Goal: Task Accomplishment & Management: Manage account settings

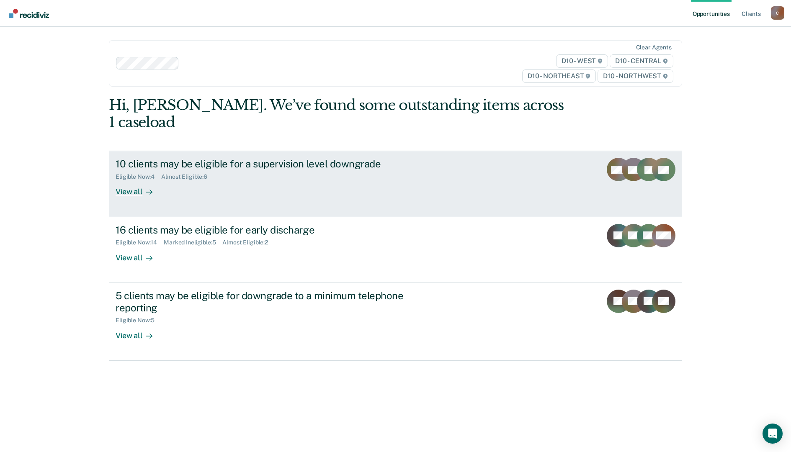
click at [137, 181] on div "View all" at bounding box center [139, 189] width 47 height 16
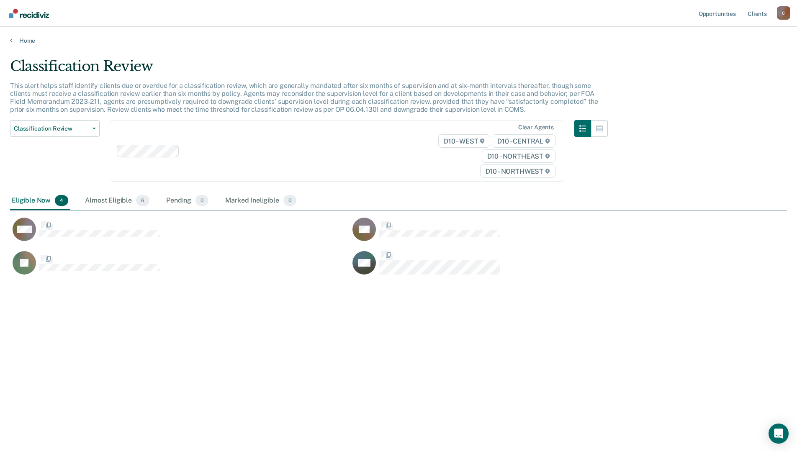
scroll to position [325, 771]
click at [18, 35] on div "Home" at bounding box center [398, 36] width 797 height 18
click at [24, 38] on link "Home" at bounding box center [398, 41] width 777 height 8
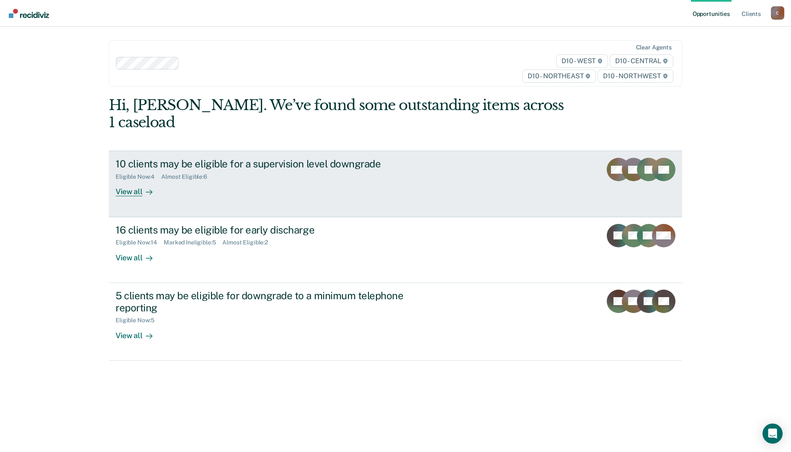
click at [135, 181] on div "View all" at bounding box center [139, 189] width 47 height 16
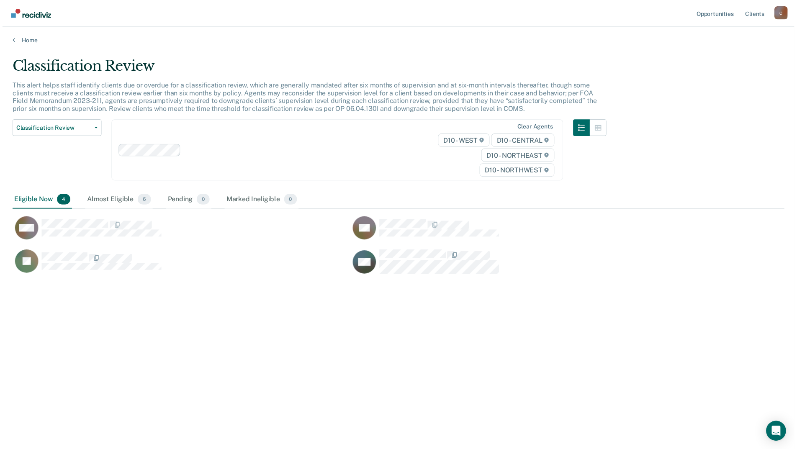
scroll to position [325, 771]
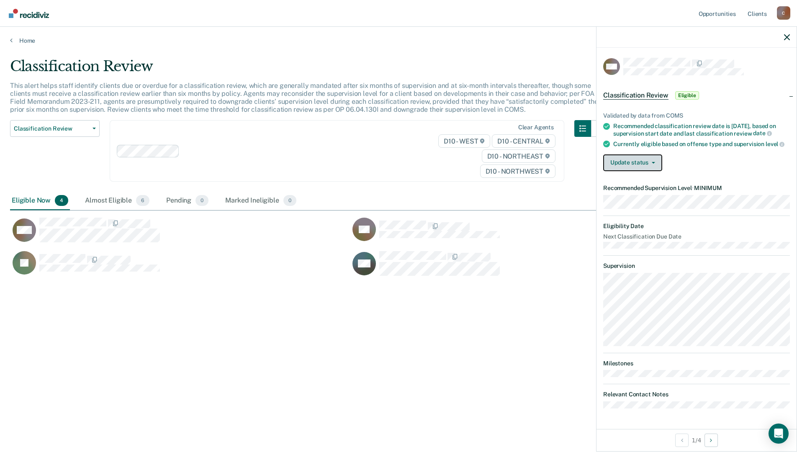
click at [652, 164] on button "Update status" at bounding box center [632, 163] width 59 height 17
click at [648, 196] on button "Mark Ineligible" at bounding box center [643, 196] width 81 height 13
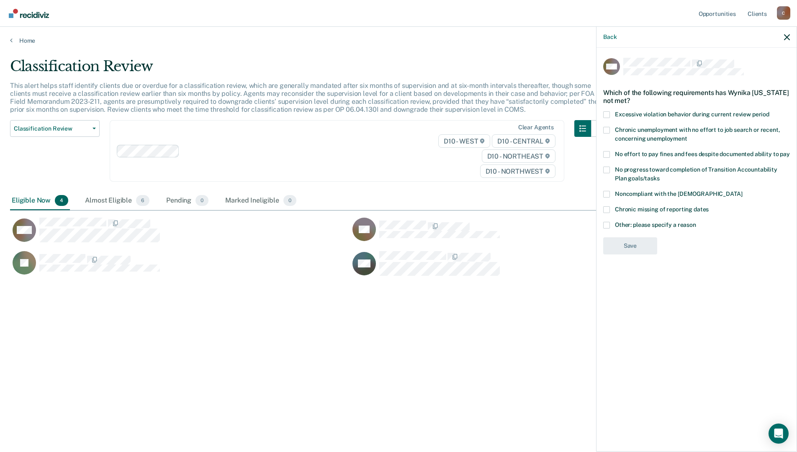
click at [645, 225] on span "Other: please specify a reason" at bounding box center [655, 225] width 81 height 7
click at [696, 222] on input "Other: please specify a reason" at bounding box center [696, 222] width 0 height 0
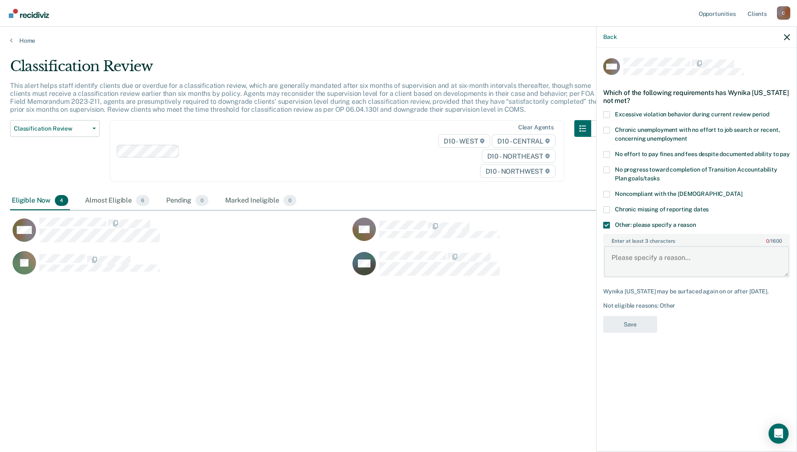
click at [628, 261] on textarea "Enter at least 3 characters 0 / 1600" at bounding box center [696, 261] width 185 height 31
type textarea "L"
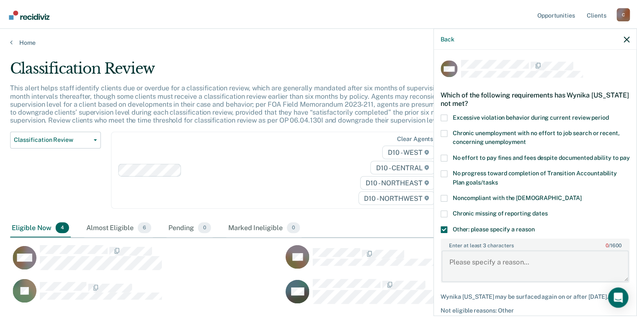
scroll to position [240, 610]
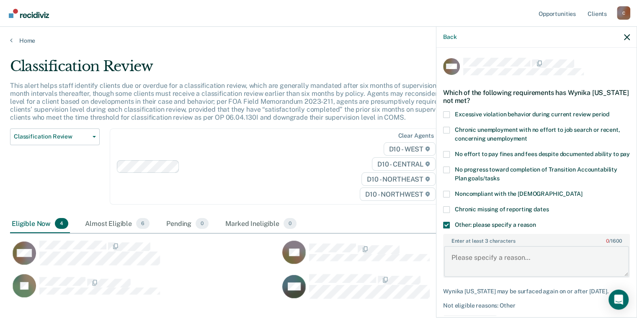
click at [472, 268] on textarea "Enter at least 3 characters 0 / 1600" at bounding box center [536, 261] width 185 height 31
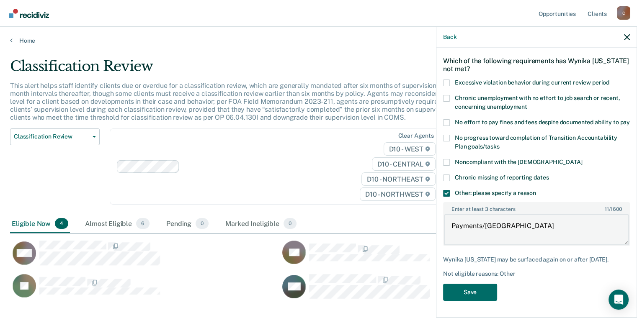
scroll to position [46, 0]
type textarea "Payments/[GEOGRAPHIC_DATA]"
click at [477, 297] on button "Save" at bounding box center [470, 292] width 54 height 17
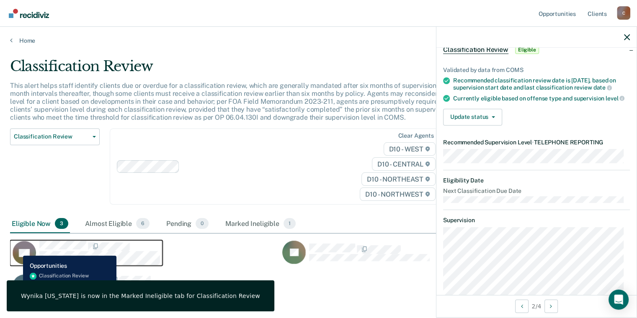
click at [17, 250] on icon "CaseloadOpportunityCell-0784431" at bounding box center [21, 258] width 30 height 26
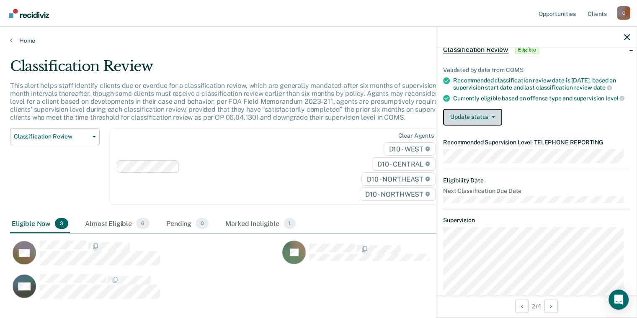
click at [486, 126] on button "Update status" at bounding box center [472, 117] width 59 height 17
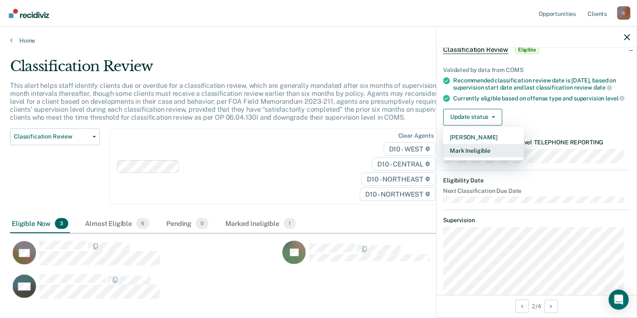
click at [485, 157] on button "Mark Ineligible" at bounding box center [483, 150] width 81 height 13
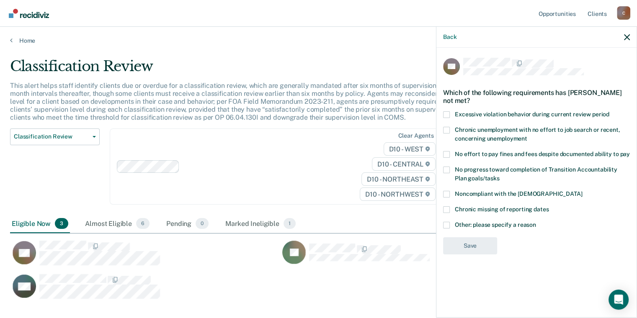
scroll to position [0, 0]
click at [518, 226] on span "Other: please specify a reason" at bounding box center [495, 225] width 81 height 7
click at [536, 222] on input "Other: please specify a reason" at bounding box center [536, 222] width 0 height 0
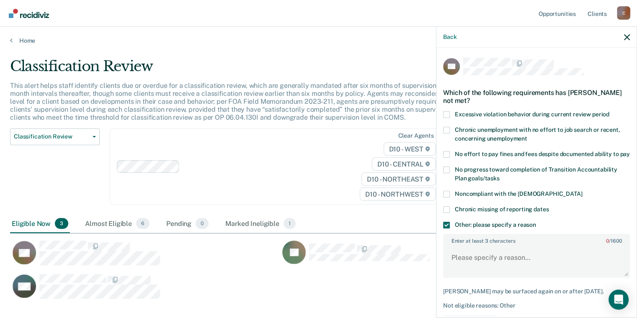
click at [447, 154] on span at bounding box center [446, 154] width 7 height 7
click at [630, 151] on input "No effort to pay fines and fees despite documented ability to pay" at bounding box center [630, 151] width 0 height 0
click at [446, 229] on span at bounding box center [446, 225] width 7 height 7
click at [536, 222] on input "Other: please specify a reason" at bounding box center [536, 222] width 0 height 0
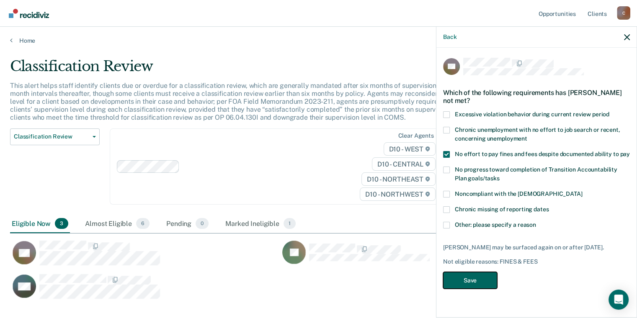
click at [468, 279] on button "Save" at bounding box center [470, 280] width 54 height 17
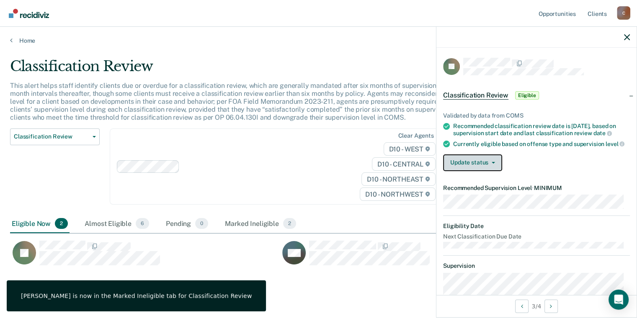
click at [462, 171] on button "Update status" at bounding box center [472, 163] width 59 height 17
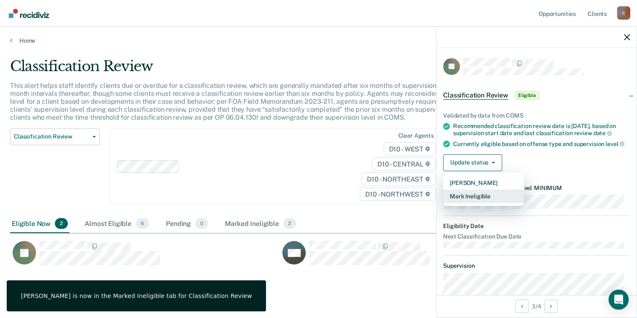
click at [471, 203] on button "Mark Ineligible" at bounding box center [483, 196] width 81 height 13
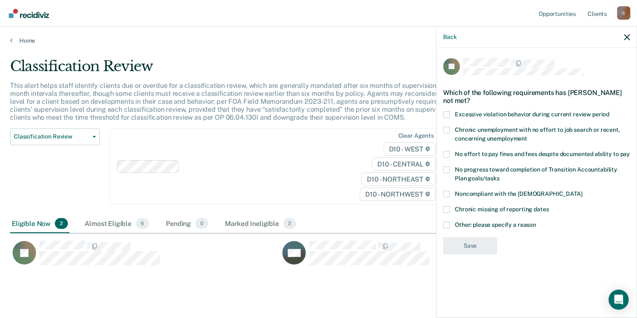
click at [447, 154] on span at bounding box center [446, 154] width 7 height 7
click at [630, 151] on input "No effort to pay fines and fees despite documented ability to pay" at bounding box center [630, 151] width 0 height 0
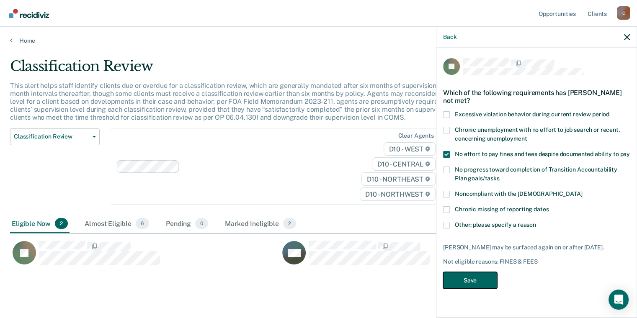
click at [483, 272] on button "Save" at bounding box center [470, 280] width 54 height 17
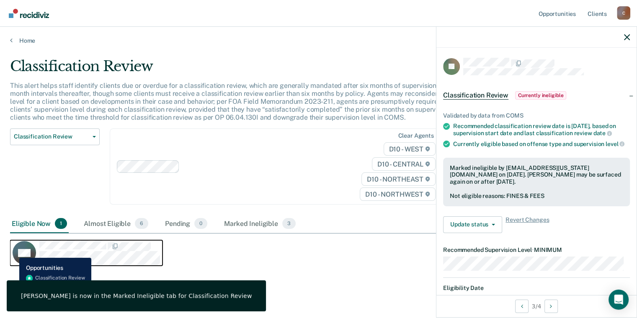
click at [13, 252] on rect "CaseloadOpportunityCell-0776022" at bounding box center [24, 252] width 23 height 23
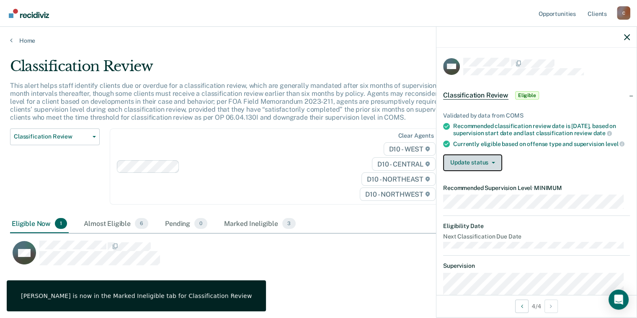
click at [482, 171] on button "Update status" at bounding box center [472, 163] width 59 height 17
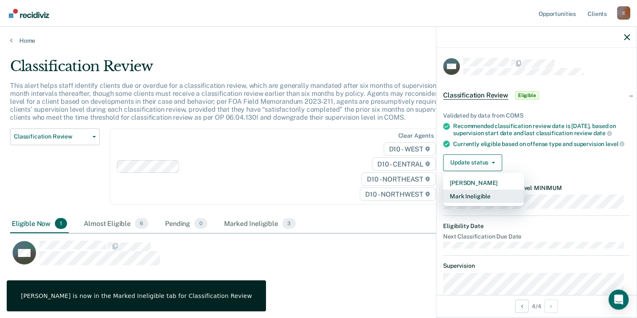
click at [487, 203] on button "Mark Ineligible" at bounding box center [483, 196] width 81 height 13
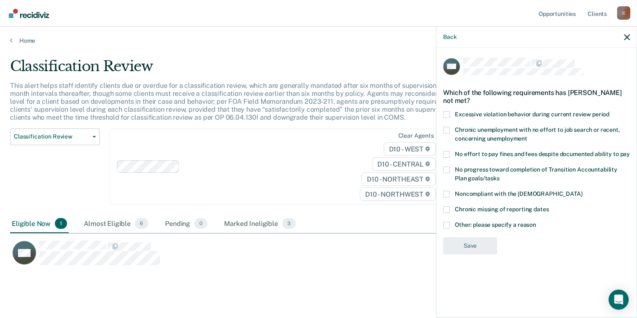
click at [446, 226] on span at bounding box center [446, 225] width 7 height 7
click at [536, 222] on input "Other: please specify a reason" at bounding box center [536, 222] width 0 height 0
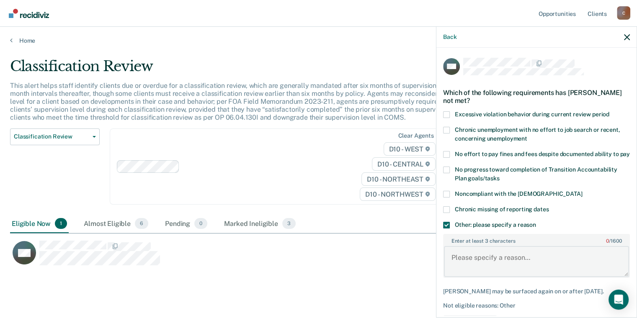
click at [478, 273] on textarea "Enter at least 3 characters 0 / 1600" at bounding box center [536, 261] width 185 height 31
type textarea "P"
click at [529, 263] on textarea "Restitution/Payments" at bounding box center [536, 261] width 185 height 31
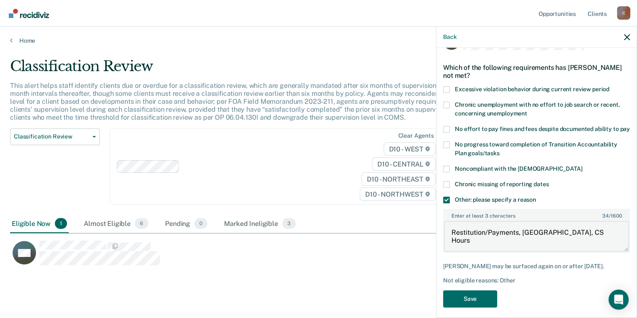
scroll to position [46, 0]
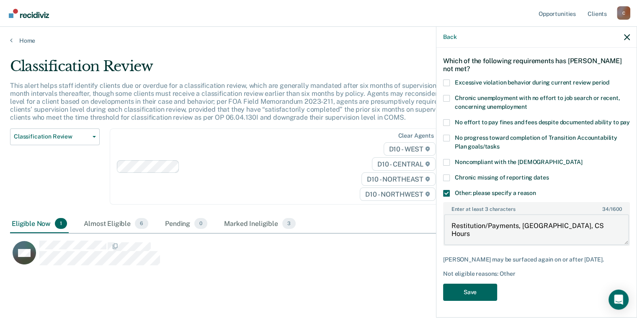
type textarea "Restitution/Payments, [GEOGRAPHIC_DATA], CS Hours"
click at [477, 292] on button "Save" at bounding box center [470, 292] width 54 height 17
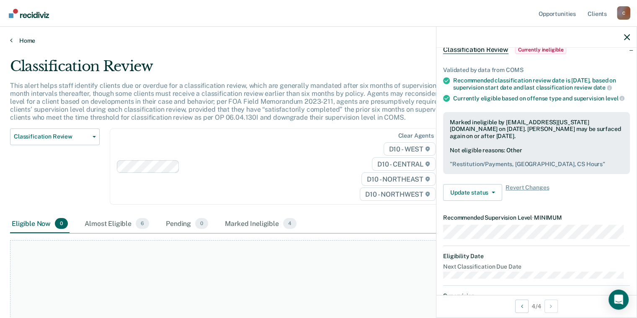
click at [23, 39] on link "Home" at bounding box center [318, 41] width 617 height 8
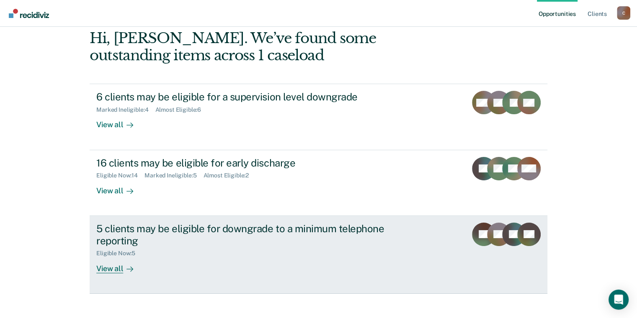
scroll to position [108, 0]
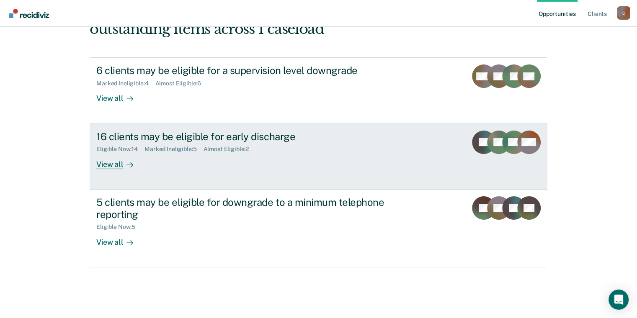
click at [114, 169] on link "16 clients may be eligible for early discharge Eligible Now : 14 Marked Ineligi…" at bounding box center [319, 157] width 458 height 66
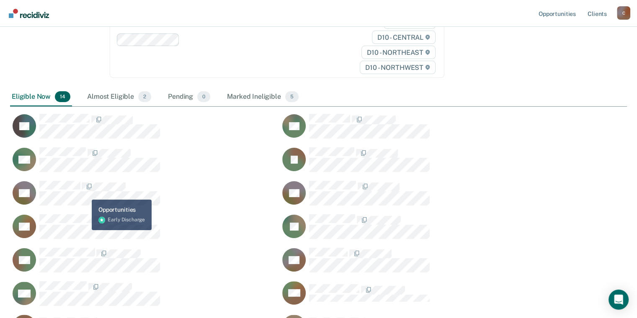
scroll to position [126, 0]
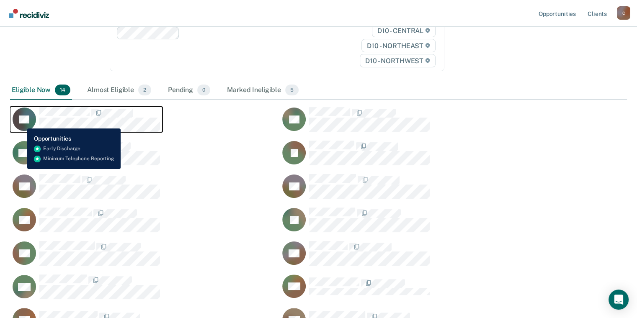
click at [21, 122] on icon "CaseloadOpportunityCell-0749187" at bounding box center [19, 119] width 18 height 26
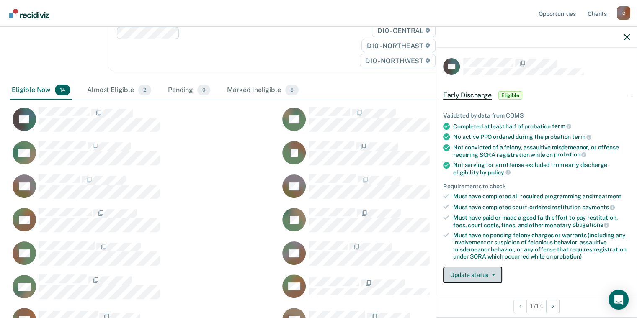
click at [492, 274] on icon "button" at bounding box center [493, 275] width 3 height 2
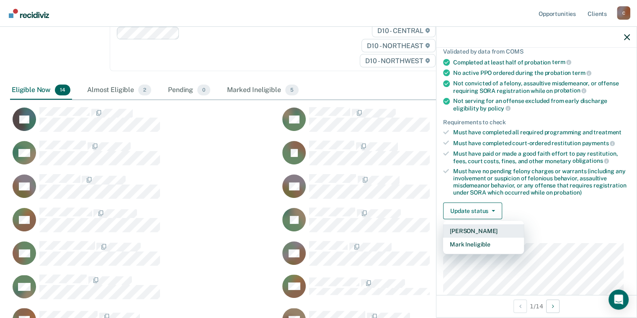
scroll to position [178, 0]
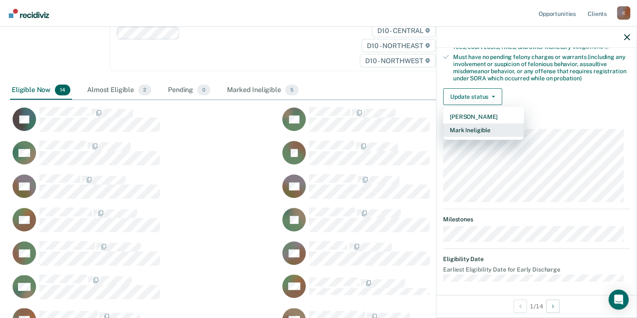
click at [472, 128] on button "Mark Ineligible" at bounding box center [483, 130] width 81 height 13
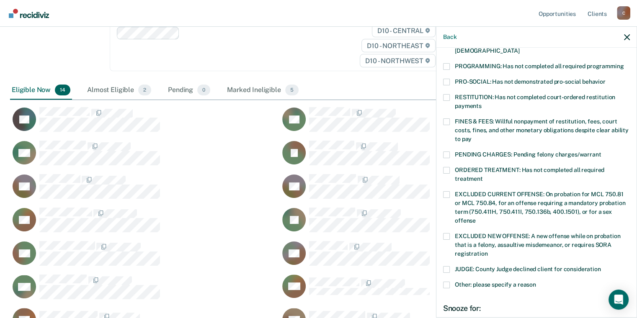
click at [449, 266] on span at bounding box center [446, 269] width 7 height 7
click at [601, 266] on input "JUDGE: County Judge declined client for consideration" at bounding box center [601, 266] width 0 height 0
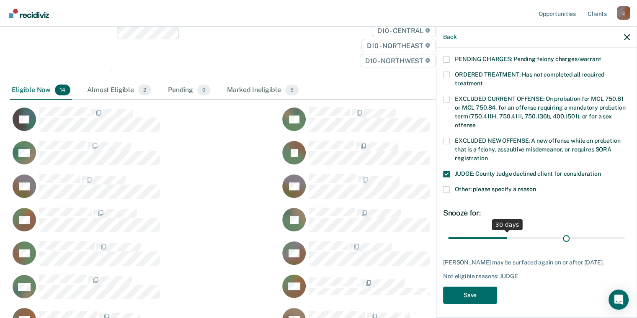
scroll to position [274, 0]
drag, startPoint x: 507, startPoint y: 230, endPoint x: 643, endPoint y: 226, distance: 136.2
type input "90"
click at [625, 231] on input "range" at bounding box center [536, 238] width 177 height 15
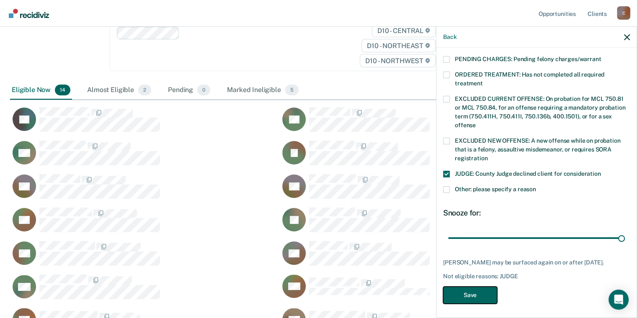
click at [451, 293] on button "Save" at bounding box center [470, 295] width 54 height 17
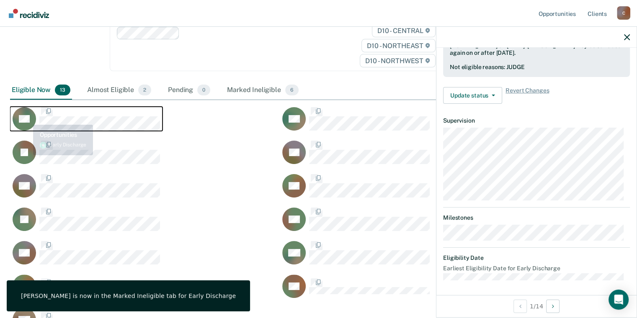
click at [23, 111] on icon "CaseloadOpportunityCell-0982508" at bounding box center [17, 110] width 41 height 38
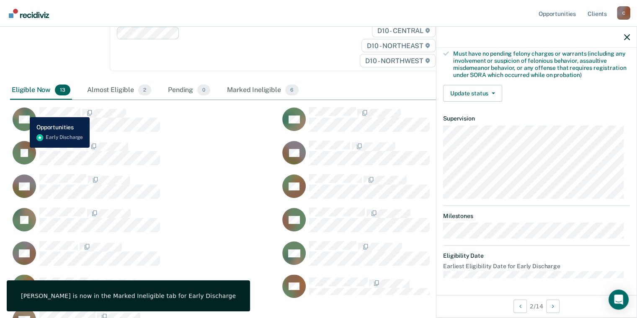
scroll to position [170, 0]
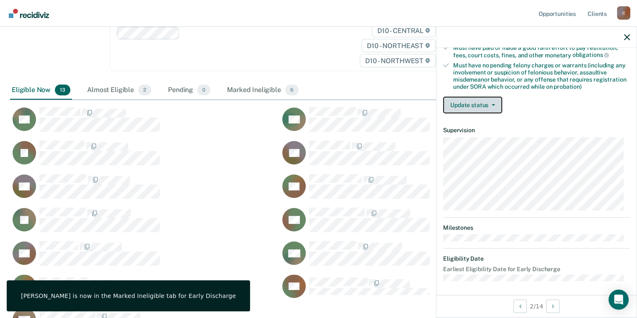
click at [485, 105] on button "Update status" at bounding box center [472, 105] width 59 height 17
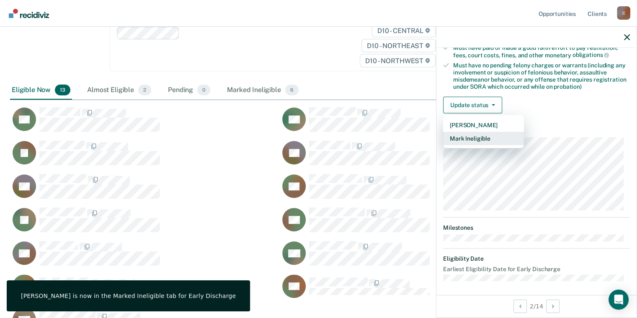
click at [499, 136] on button "Mark Ineligible" at bounding box center [483, 138] width 81 height 13
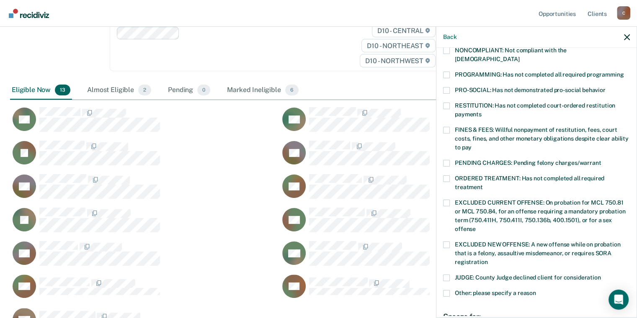
click at [444, 290] on span at bounding box center [446, 293] width 7 height 7
click at [536, 290] on input "Other: please specify a reason" at bounding box center [536, 290] width 0 height 0
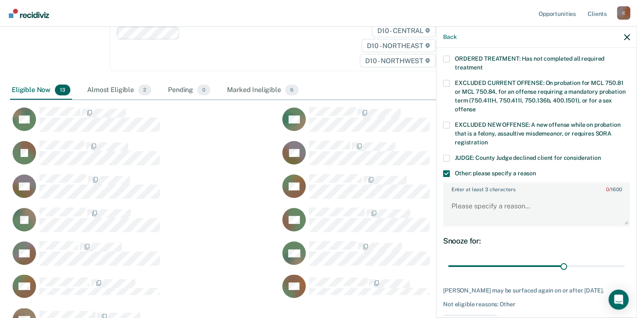
scroll to position [296, 0]
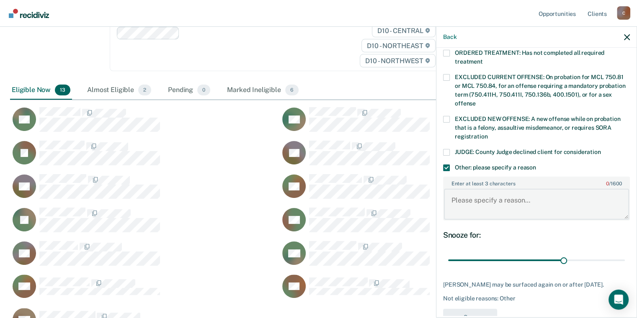
click at [473, 193] on textarea "Enter at least 3 characters 0 / 1600" at bounding box center [536, 204] width 185 height 31
type textarea "CS Hours"
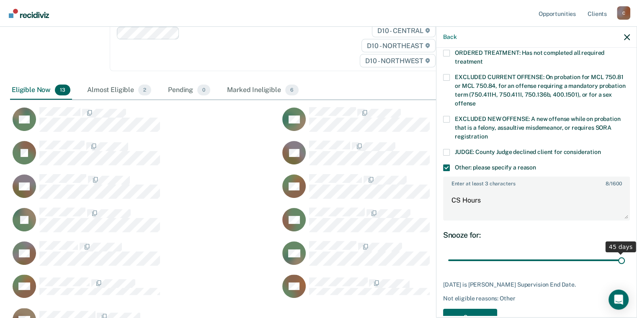
drag, startPoint x: 557, startPoint y: 251, endPoint x: 637, endPoint y: 253, distance: 80.4
type input "45"
click at [625, 253] on input "range" at bounding box center [536, 260] width 177 height 15
click at [480, 309] on button "Save" at bounding box center [470, 317] width 54 height 17
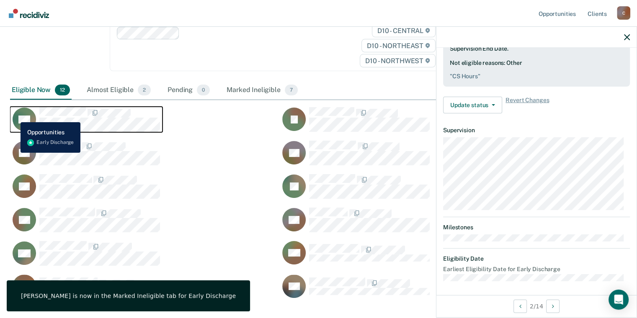
click at [17, 116] on icon "CaseloadOpportunityCell-0779982" at bounding box center [15, 127] width 31 height 36
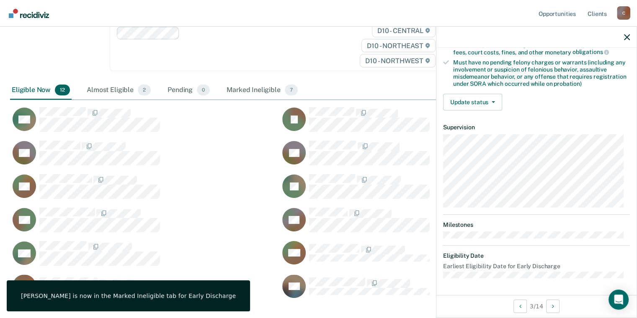
scroll to position [170, 0]
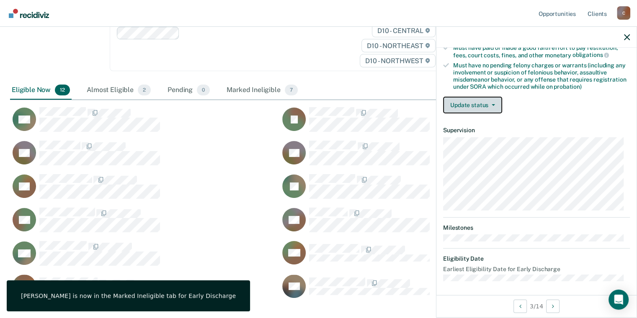
click at [472, 101] on button "Update status" at bounding box center [472, 105] width 59 height 17
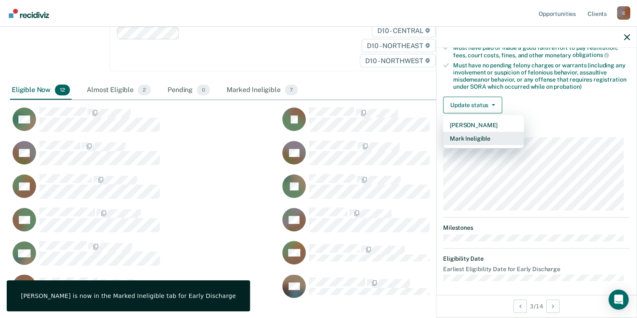
click at [476, 136] on button "Mark Ineligible" at bounding box center [483, 138] width 81 height 13
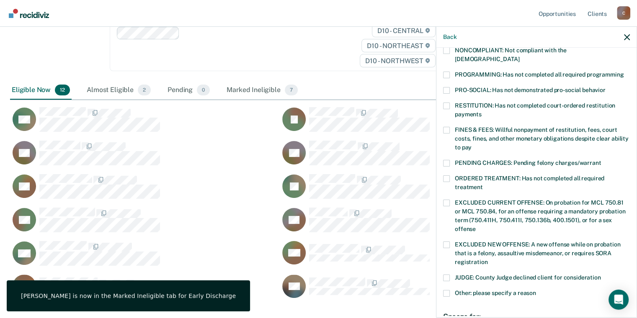
click at [451, 290] on label "Other: please specify a reason" at bounding box center [536, 294] width 187 height 9
click at [536, 290] on input "Other: please specify a reason" at bounding box center [536, 290] width 0 height 0
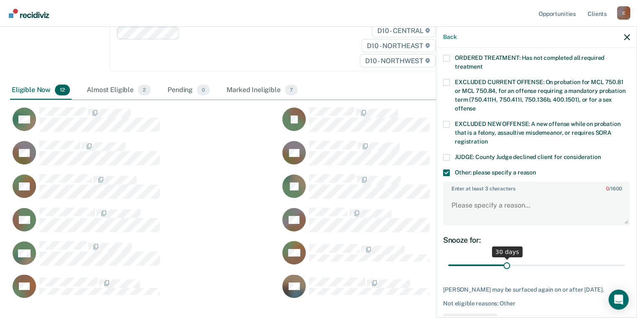
scroll to position [296, 0]
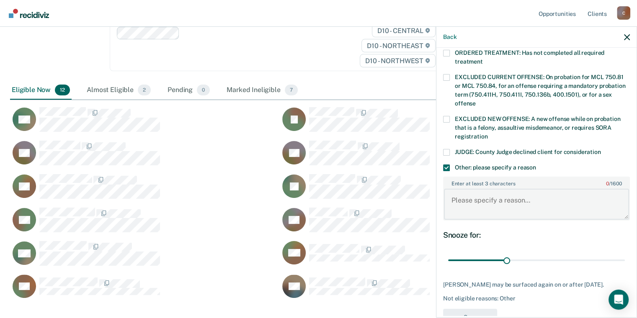
click at [490, 206] on textarea "Enter at least 3 characters 0 / 1600" at bounding box center [536, 204] width 185 height 31
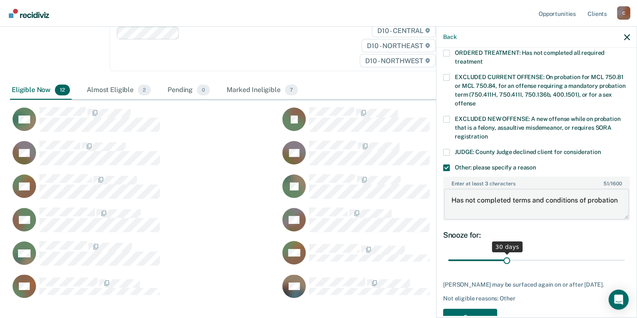
type textarea "Has not completed terms and conditions of probation"
drag, startPoint x: 505, startPoint y: 250, endPoint x: 643, endPoint y: 252, distance: 137.8
type input "90"
click at [625, 253] on input "range" at bounding box center [536, 260] width 177 height 15
click at [467, 309] on button "Save" at bounding box center [470, 317] width 54 height 17
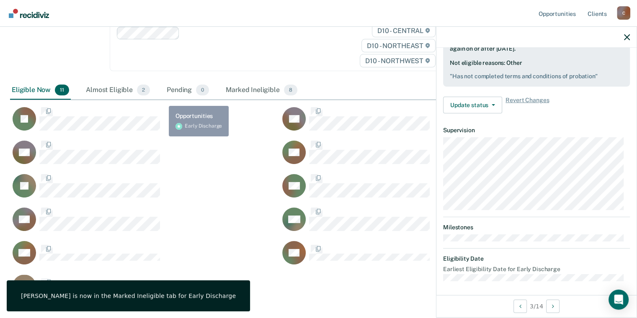
scroll to position [170, 0]
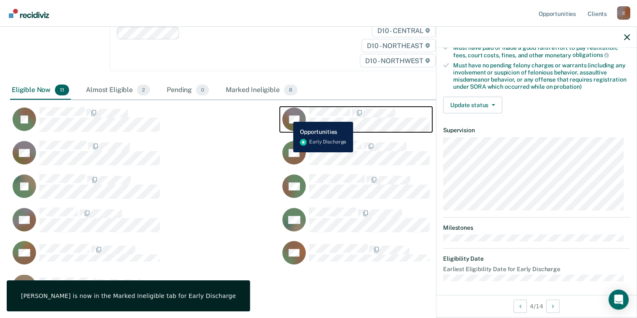
click at [287, 116] on icon "CaseloadOpportunityCell-0796335" at bounding box center [289, 122] width 29 height 29
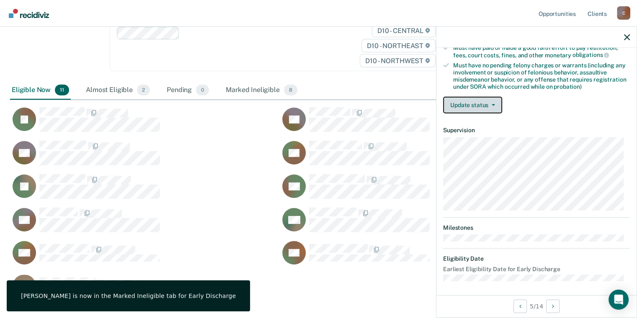
click at [459, 99] on button "Update status" at bounding box center [472, 105] width 59 height 17
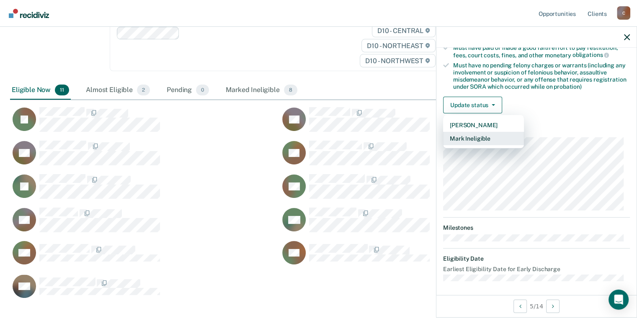
click at [479, 136] on button "Mark Ineligible" at bounding box center [483, 138] width 81 height 13
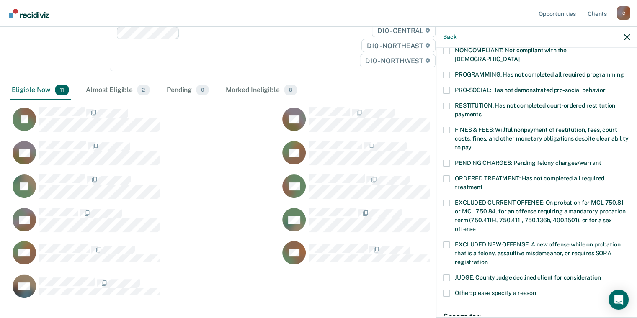
click at [454, 290] on label "Other: please specify a reason" at bounding box center [536, 294] width 187 height 9
click at [536, 290] on input "Other: please specify a reason" at bounding box center [536, 290] width 0 height 0
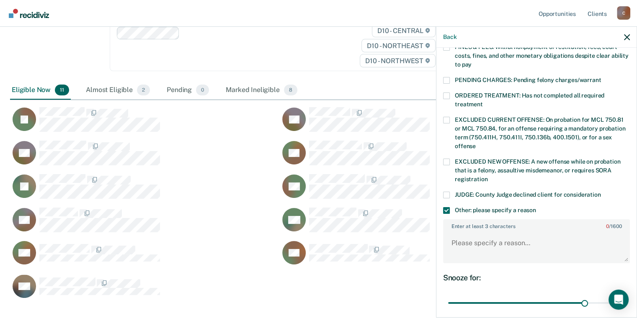
scroll to position [254, 0]
click at [473, 233] on textarea "Enter at least 3 characters 0 / 1600" at bounding box center [536, 246] width 185 height 31
paste textarea "Has not completed terms and conditions of probation"
type textarea "Has not completed terms and conditions of probation"
drag, startPoint x: 579, startPoint y: 290, endPoint x: 643, endPoint y: 290, distance: 63.7
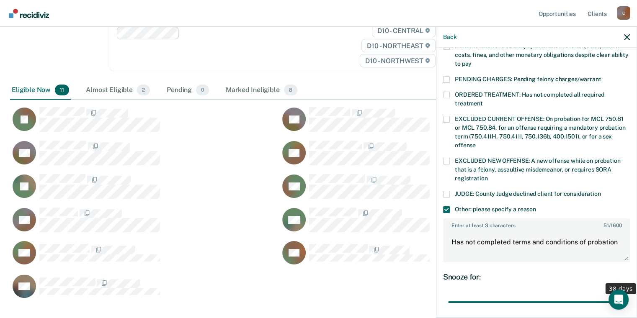
type input "38"
click at [625, 295] on input "range" at bounding box center [536, 302] width 177 height 15
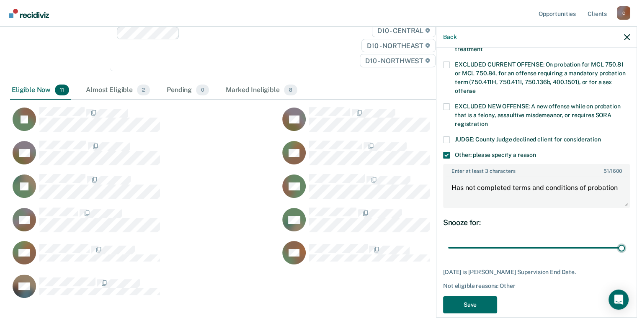
scroll to position [310, 0]
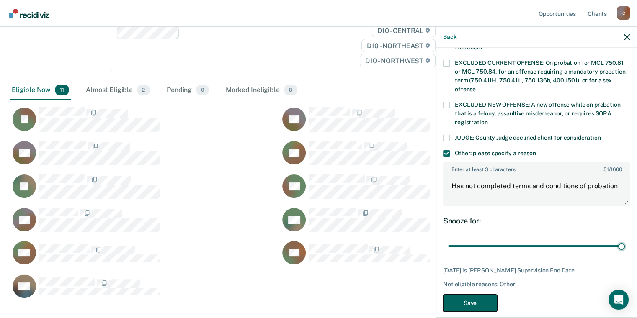
click at [471, 295] on button "Save" at bounding box center [470, 303] width 54 height 17
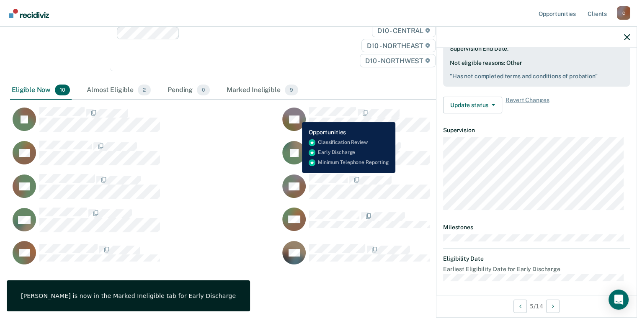
scroll to position [170, 0]
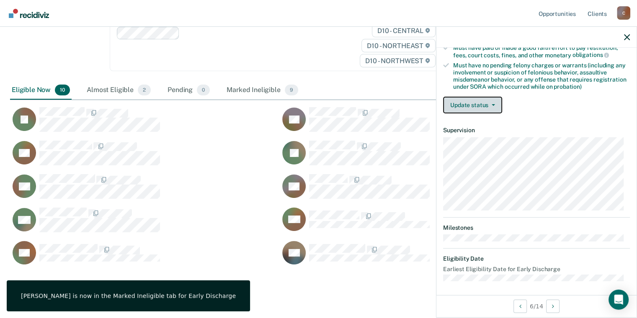
click at [466, 102] on button "Update status" at bounding box center [472, 105] width 59 height 17
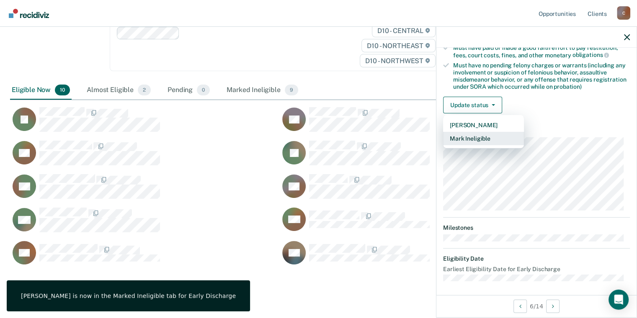
click at [484, 137] on button "Mark Ineligible" at bounding box center [483, 138] width 81 height 13
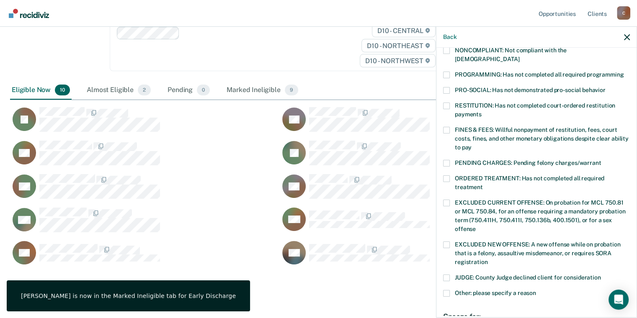
click at [450, 127] on label "FINES & FEES: Willful nonpayment of restitution, fees, court costs, fines, and …" at bounding box center [536, 140] width 187 height 26
click at [472, 144] on input "FINES & FEES: Willful nonpayment of restitution, fees, court costs, fines, and …" at bounding box center [472, 144] width 0 height 0
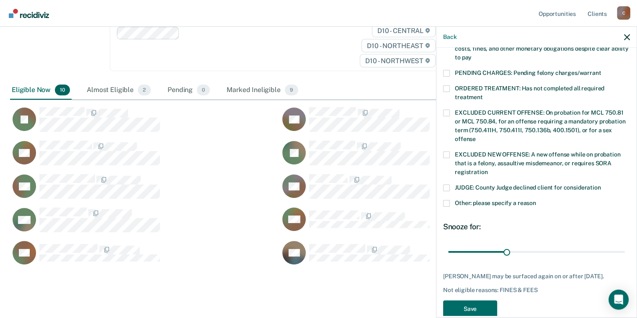
scroll to position [267, 0]
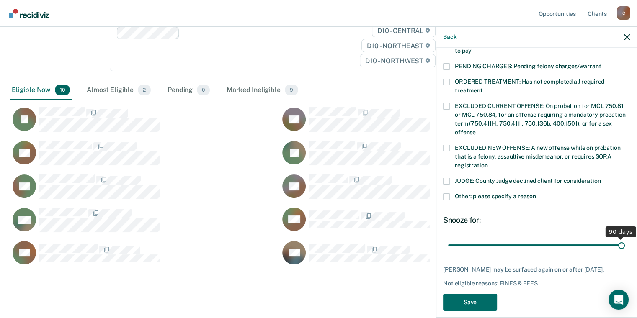
drag, startPoint x: 505, startPoint y: 235, endPoint x: 643, endPoint y: 238, distance: 137.8
type input "90"
click at [625, 238] on input "range" at bounding box center [536, 245] width 177 height 15
click at [474, 299] on button "Save" at bounding box center [470, 302] width 54 height 17
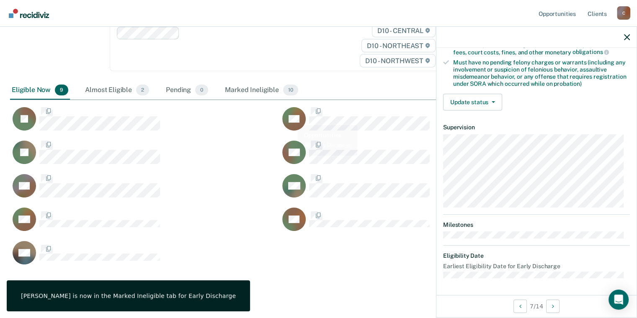
scroll to position [170, 0]
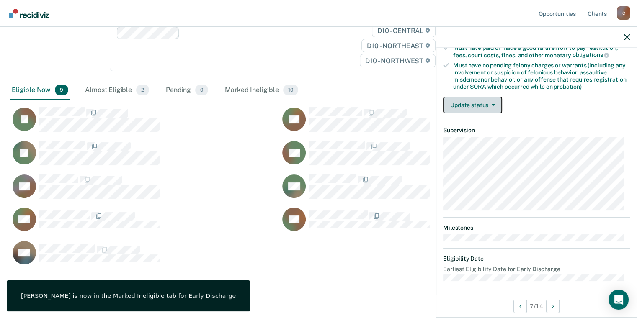
click at [465, 99] on button "Update status" at bounding box center [472, 105] width 59 height 17
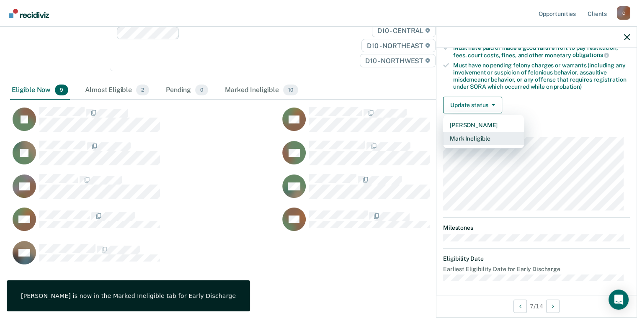
click at [475, 136] on button "Mark Ineligible" at bounding box center [483, 138] width 81 height 13
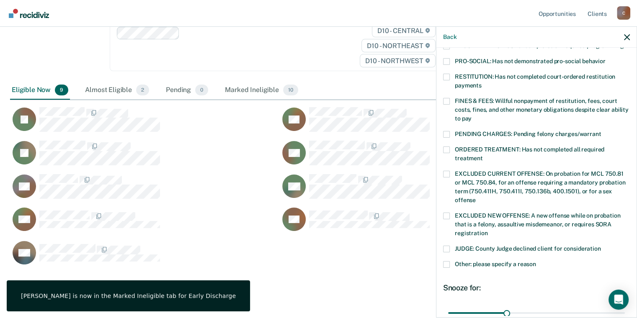
scroll to position [254, 0]
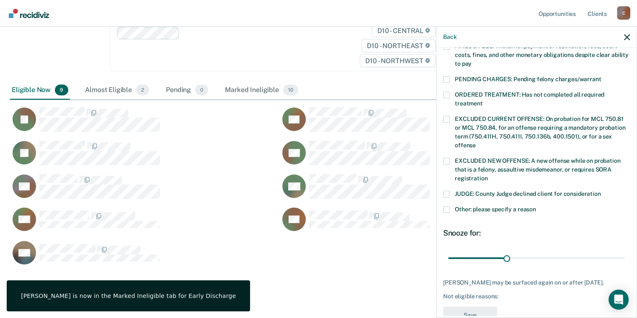
click at [449, 206] on label "Other: please specify a reason" at bounding box center [536, 210] width 187 height 9
click at [536, 206] on input "Other: please specify a reason" at bounding box center [536, 206] width 0 height 0
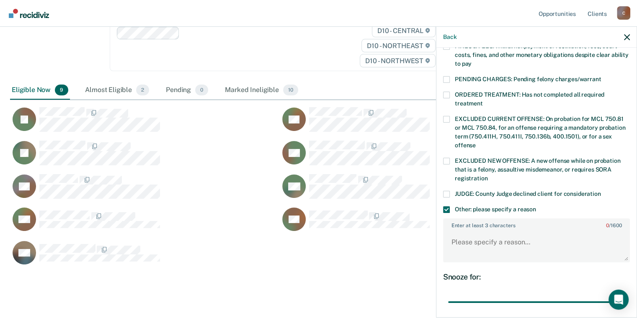
drag, startPoint x: 506, startPoint y: 293, endPoint x: 641, endPoint y: 294, distance: 134.9
type input "90"
click at [625, 295] on input "range" at bounding box center [536, 302] width 177 height 15
click at [490, 235] on textarea "Enter at least 3 characters 0 / 1600" at bounding box center [536, 246] width 185 height 31
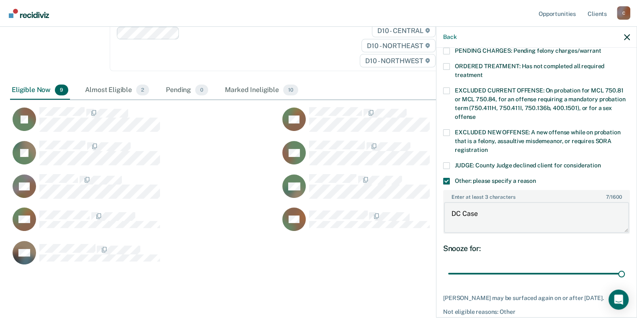
scroll to position [317, 0]
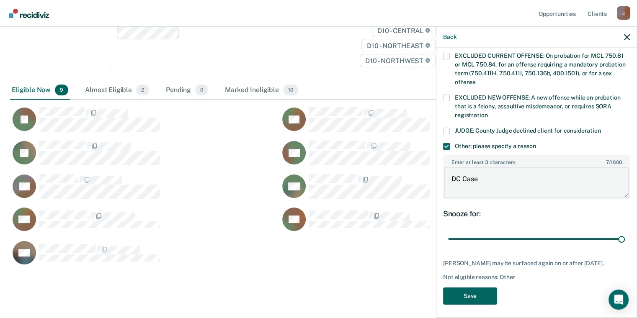
type textarea "DC Case"
click at [471, 294] on button "Save" at bounding box center [470, 296] width 54 height 17
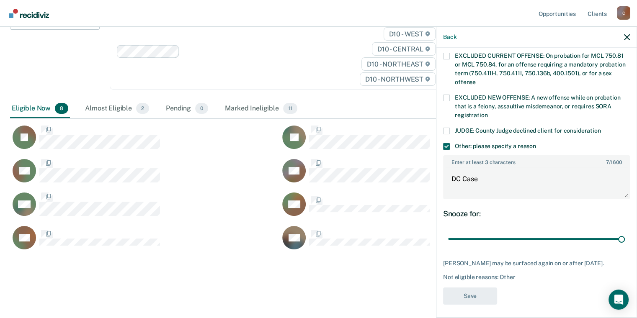
scroll to position [246, 0]
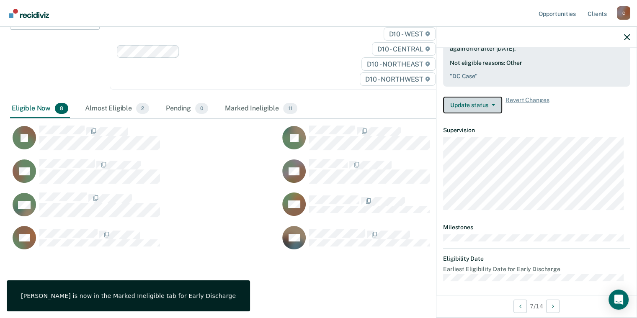
click at [477, 109] on button "Update status" at bounding box center [472, 105] width 59 height 17
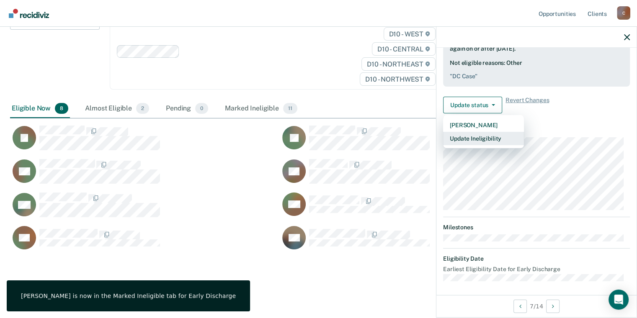
click at [486, 136] on button "Update Ineligibility" at bounding box center [483, 138] width 81 height 13
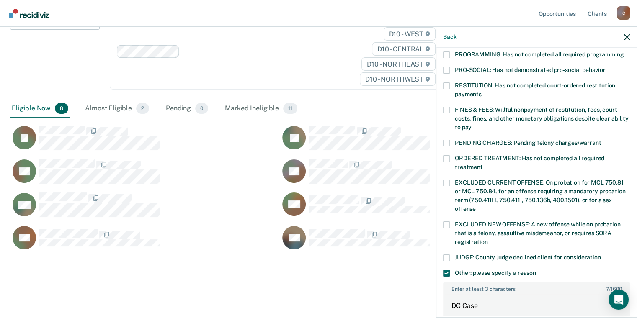
scroll to position [317, 0]
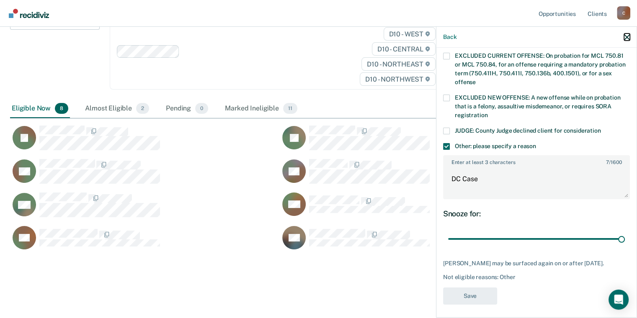
click at [627, 37] on icon "button" at bounding box center [627, 37] width 6 height 6
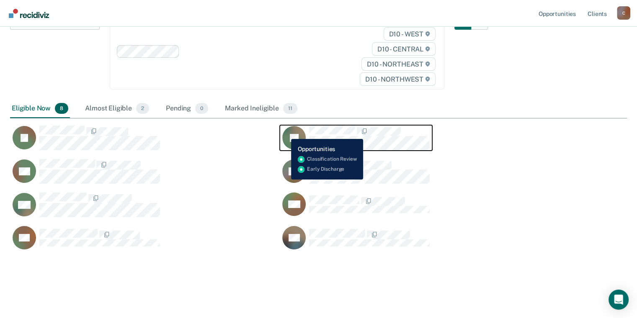
click at [285, 133] on rect "CaseloadOpportunityCell-0390428" at bounding box center [293, 137] width 23 height 23
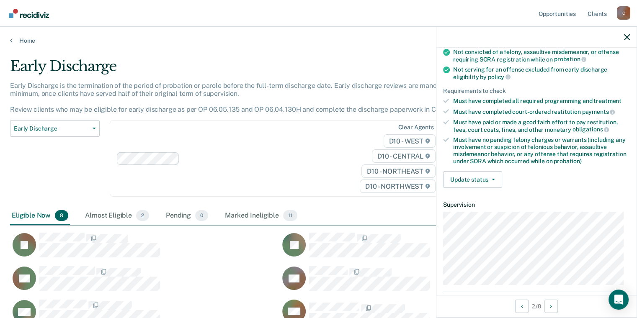
scroll to position [178, 0]
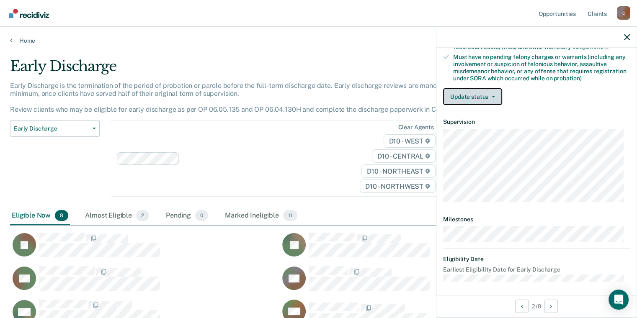
click at [492, 96] on icon "button" at bounding box center [493, 97] width 3 height 2
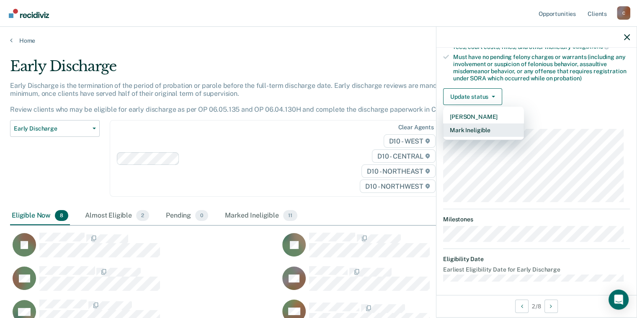
click at [486, 127] on button "Mark Ineligible" at bounding box center [483, 130] width 81 height 13
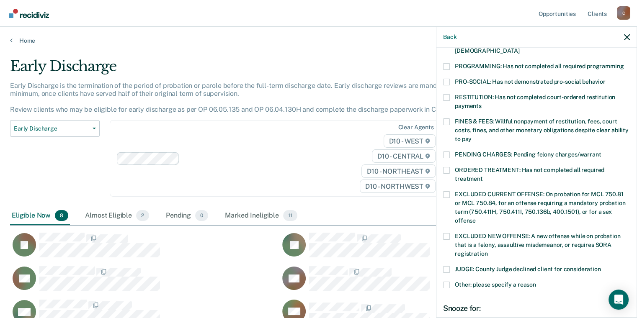
click at [454, 119] on label "FINES & FEES: Willful nonpayment of restitution, fees, court costs, fines, and …" at bounding box center [536, 132] width 187 height 26
click at [472, 136] on input "FINES & FEES: Willful nonpayment of restitution, fees, court costs, fines, and …" at bounding box center [472, 136] width 0 height 0
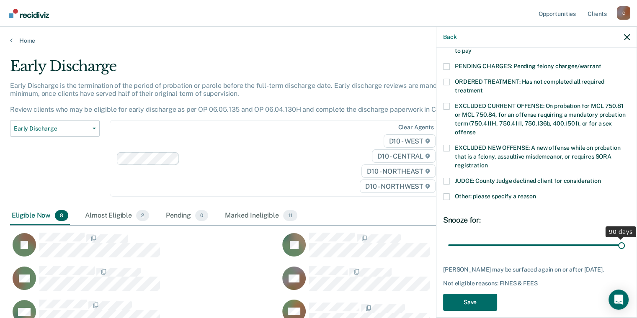
drag, startPoint x: 504, startPoint y: 236, endPoint x: 643, endPoint y: 236, distance: 138.6
type input "90"
click at [625, 238] on input "range" at bounding box center [536, 245] width 177 height 15
click at [464, 296] on button "Save" at bounding box center [470, 302] width 54 height 17
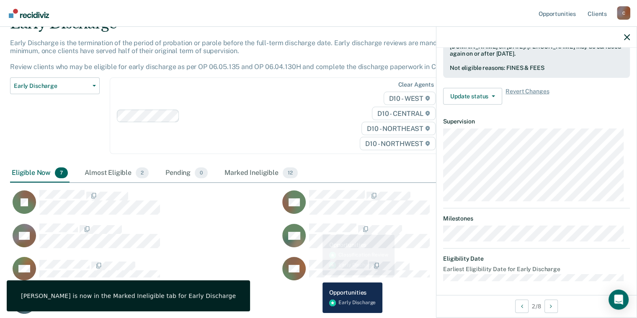
scroll to position [84, 0]
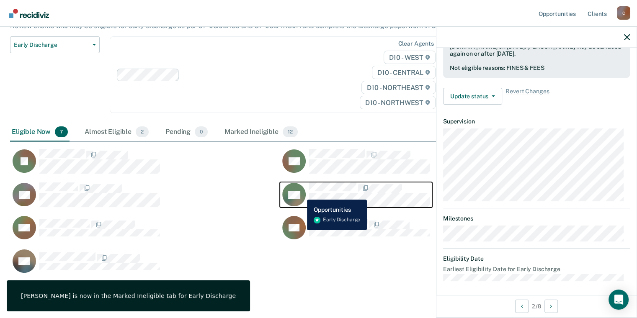
click at [301, 193] on rect "CaseloadOpportunityCell-0386609" at bounding box center [293, 194] width 23 height 23
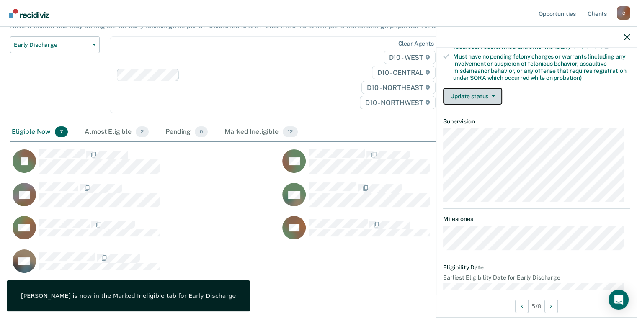
click at [487, 98] on button "Update status" at bounding box center [472, 96] width 59 height 17
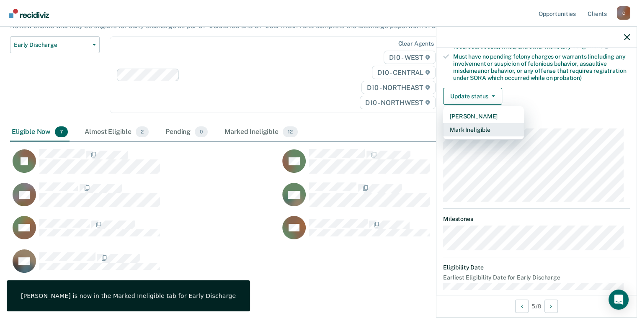
click at [477, 126] on button "Mark Ineligible" at bounding box center [483, 129] width 81 height 13
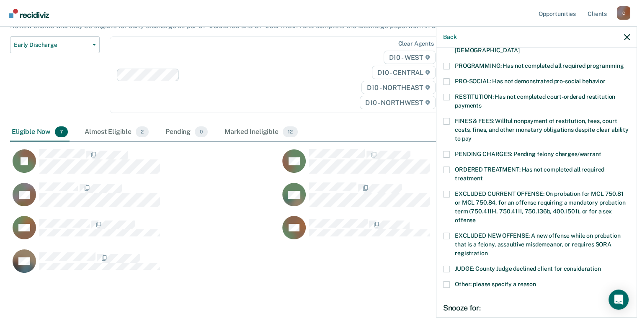
click at [450, 281] on label "Other: please specify a reason" at bounding box center [536, 285] width 187 height 9
click at [536, 281] on input "Other: please specify a reason" at bounding box center [536, 281] width 0 height 0
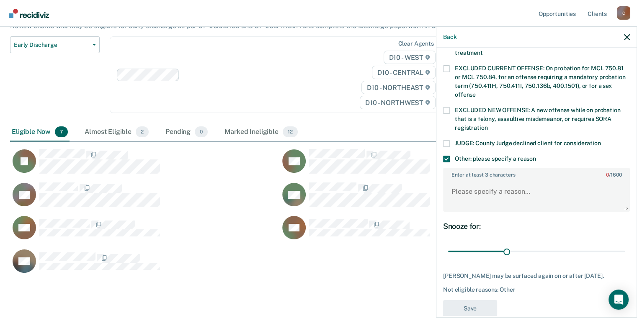
click at [471, 204] on div "Enter at least 3 characters 0 / 1600" at bounding box center [536, 190] width 187 height 51
click at [471, 190] on textarea "Enter at least 3 characters 0 / 1600" at bounding box center [536, 195] width 185 height 31
paste textarea "Has not completed terms and conditions of probation"
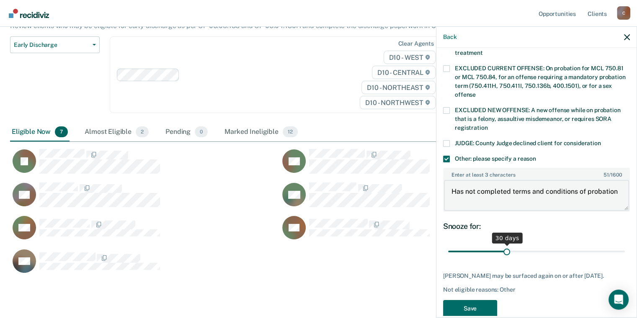
type textarea "Has not completed terms and conditions of probation"
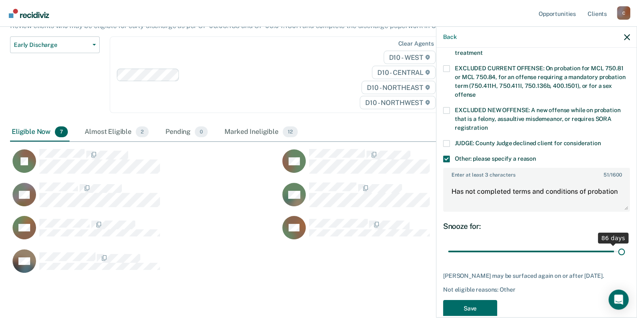
drag, startPoint x: 501, startPoint y: 240, endPoint x: 643, endPoint y: 244, distance: 141.6
type input "90"
click at [625, 245] on input "range" at bounding box center [536, 252] width 177 height 15
click at [469, 300] on button "Save" at bounding box center [470, 308] width 54 height 17
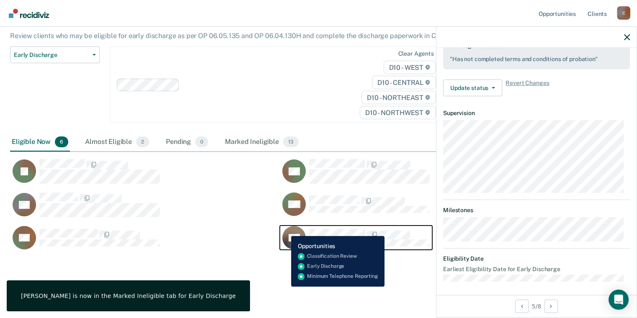
click at [285, 230] on rect "CaseloadOpportunityCell-0822420" at bounding box center [293, 237] width 23 height 23
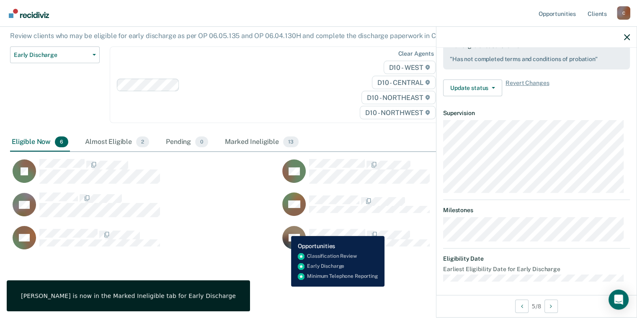
scroll to position [179, 0]
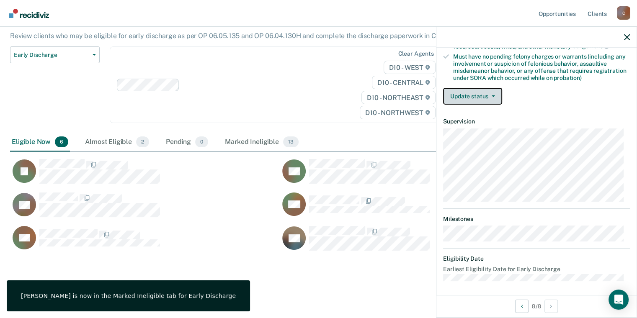
click at [476, 99] on button "Update status" at bounding box center [472, 96] width 59 height 17
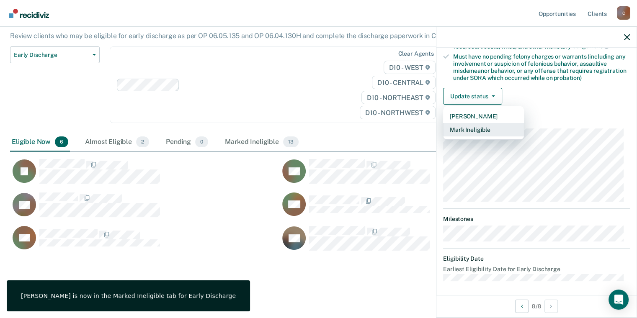
click at [479, 123] on button "Mark Ineligible" at bounding box center [483, 129] width 81 height 13
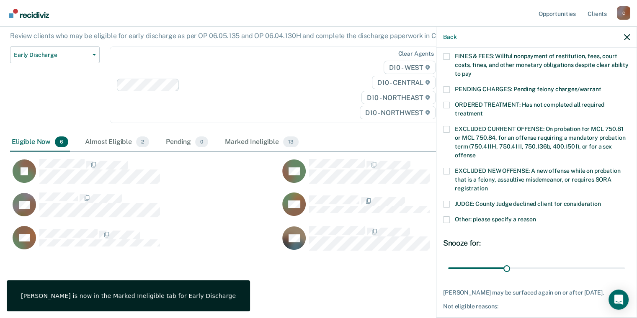
scroll to position [274, 0]
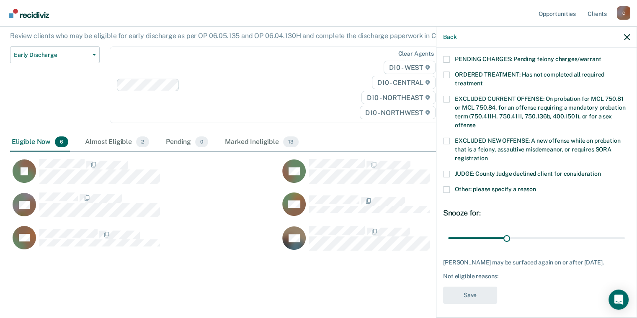
click at [468, 186] on label "Other: please specify a reason" at bounding box center [536, 190] width 187 height 9
click at [536, 186] on input "Other: please specify a reason" at bounding box center [536, 186] width 0 height 0
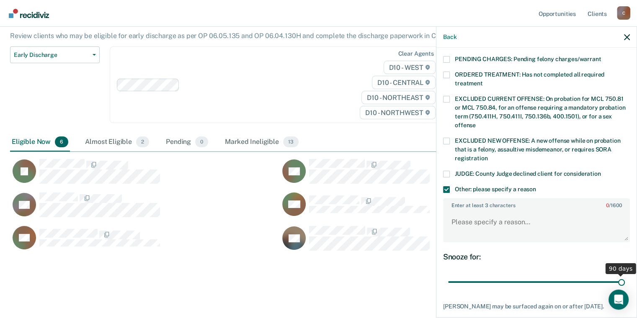
drag, startPoint x: 507, startPoint y: 271, endPoint x: 643, endPoint y: 271, distance: 135.7
type input "90"
click at [625, 275] on input "range" at bounding box center [536, 282] width 177 height 15
click at [477, 219] on textarea "Enter at least 3 characters 0 / 1600" at bounding box center [536, 226] width 185 height 31
paste textarea "Has not completed terms and conditions of probation"
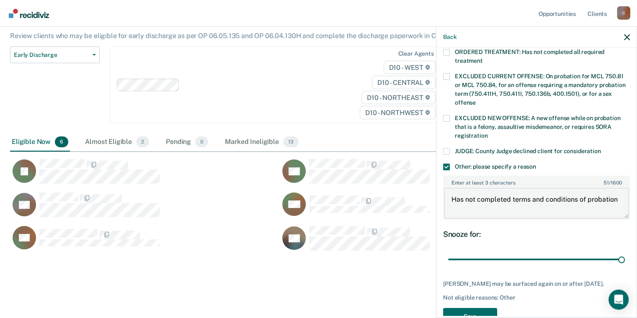
scroll to position [317, 0]
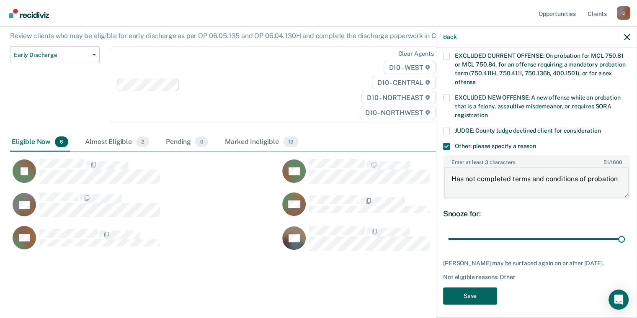
type textarea "Has not completed terms and conditions of probation"
click at [474, 291] on button "Save" at bounding box center [470, 296] width 54 height 17
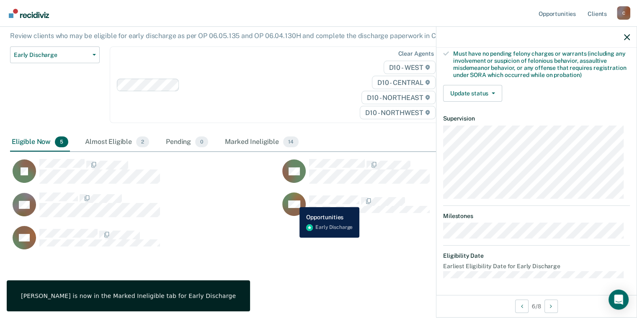
scroll to position [179, 0]
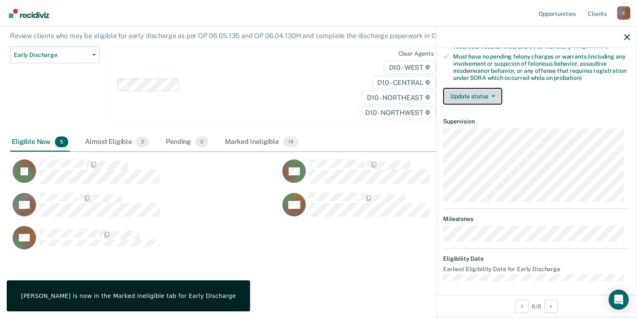
click at [482, 94] on button "Update status" at bounding box center [472, 96] width 59 height 17
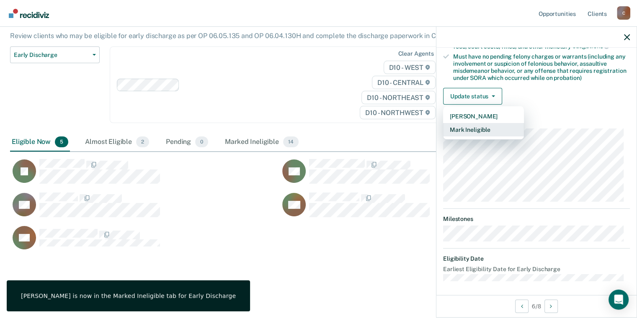
click at [490, 127] on button "Mark Ineligible" at bounding box center [483, 129] width 81 height 13
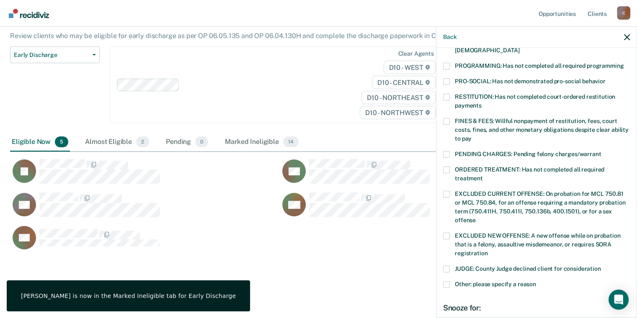
click at [450, 281] on label "Other: please specify a reason" at bounding box center [536, 285] width 187 height 9
click at [536, 281] on input "Other: please specify a reason" at bounding box center [536, 281] width 0 height 0
click at [468, 309] on textarea "Enter at least 3 characters 0 / 1600" at bounding box center [536, 321] width 185 height 31
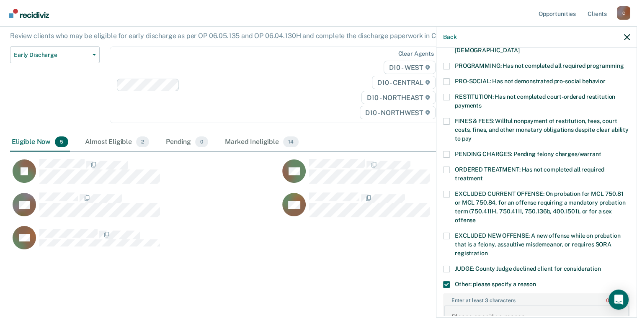
paste textarea "Has not completed terms and conditions of probation"
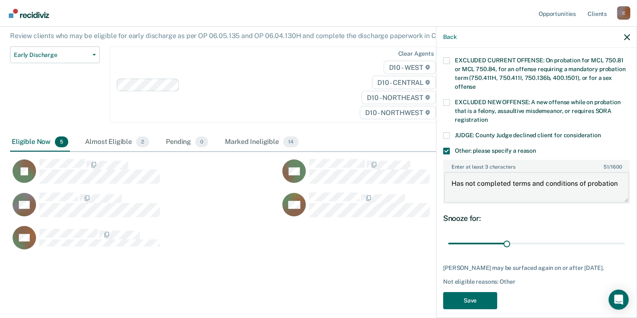
scroll to position [317, 0]
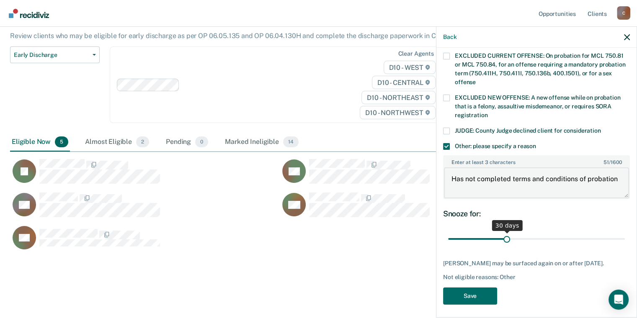
type textarea "Has not completed terms and conditions of probation"
drag, startPoint x: 606, startPoint y: 235, endPoint x: 563, endPoint y: 263, distance: 51.6
type input "90"
click at [625, 235] on input "range" at bounding box center [536, 239] width 177 height 15
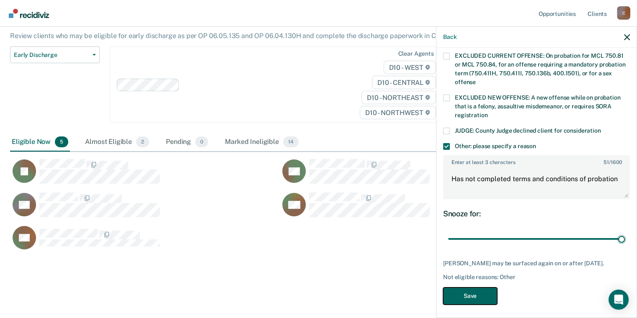
click at [467, 295] on button "Save" at bounding box center [470, 296] width 54 height 17
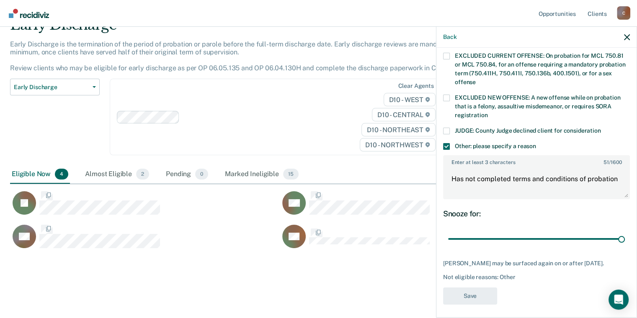
scroll to position [232, 610]
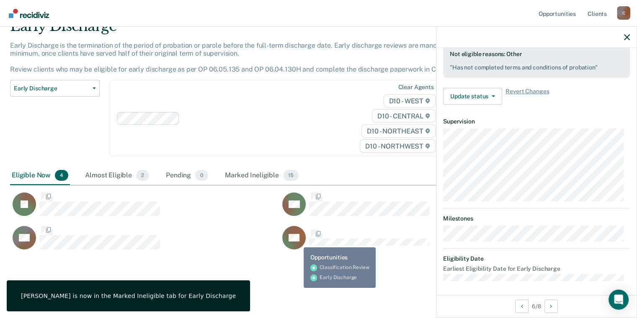
click at [297, 241] on rect "CaseloadOpportunityCell-0647161" at bounding box center [293, 237] width 23 height 23
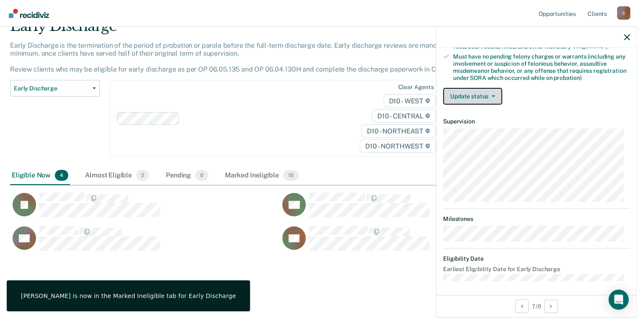
click at [473, 92] on button "Update status" at bounding box center [472, 96] width 59 height 17
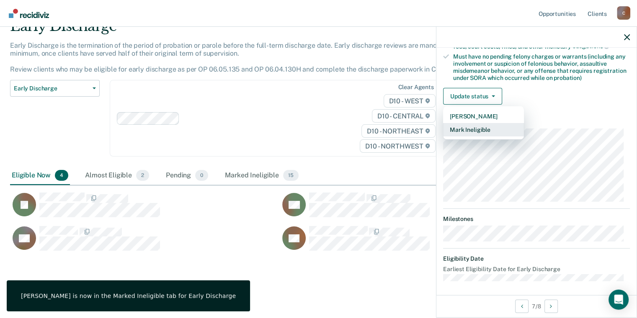
click at [479, 131] on button "Mark Ineligible" at bounding box center [483, 129] width 81 height 13
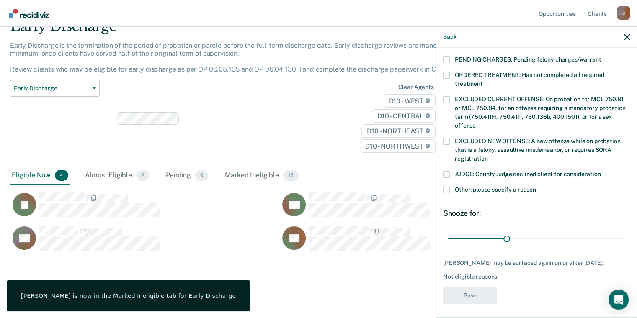
scroll to position [274, 0]
click at [493, 186] on span "Other: please specify a reason" at bounding box center [495, 189] width 81 height 7
click at [536, 186] on input "Other: please specify a reason" at bounding box center [536, 186] width 0 height 0
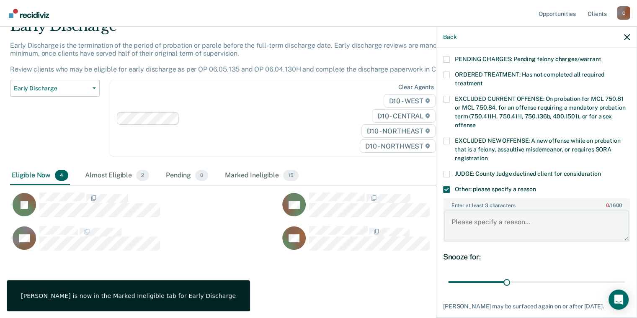
click at [484, 211] on textarea "Enter at least 3 characters 0 / 1600" at bounding box center [536, 226] width 185 height 31
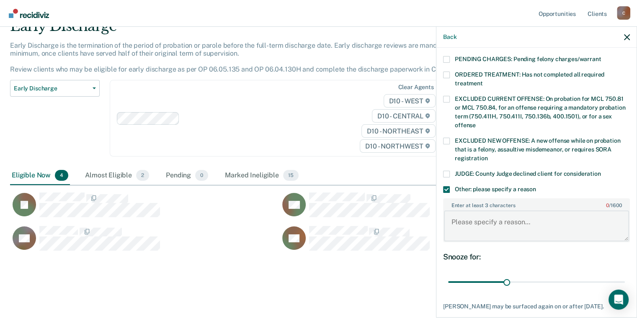
paste textarea "Has not completed terms and conditions of probation"
type textarea "Has not completed terms and conditions of probation"
drag, startPoint x: 506, startPoint y: 273, endPoint x: 634, endPoint y: 275, distance: 128.2
type input "90"
click at [625, 276] on input "range" at bounding box center [536, 282] width 177 height 15
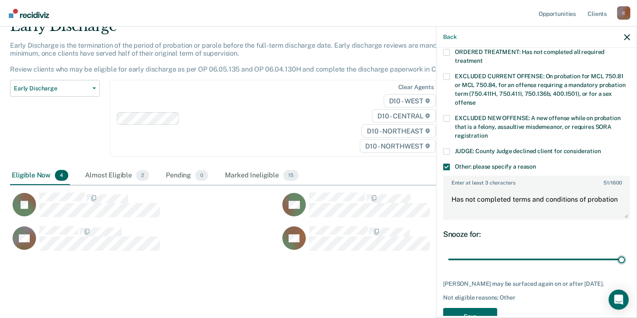
scroll to position [317, 0]
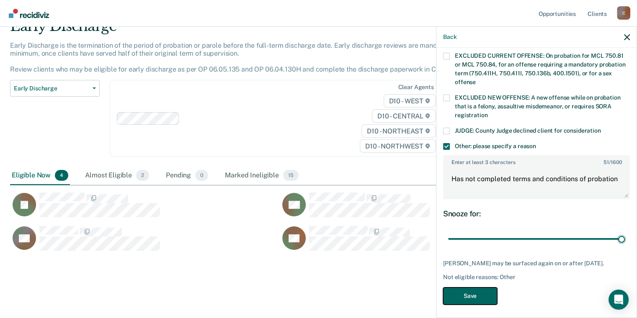
click at [478, 293] on button "Save" at bounding box center [470, 296] width 54 height 17
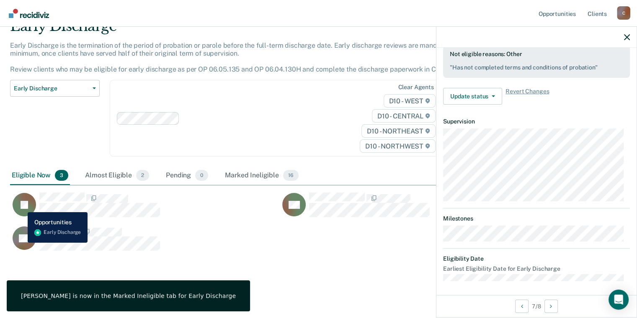
scroll to position [170, 0]
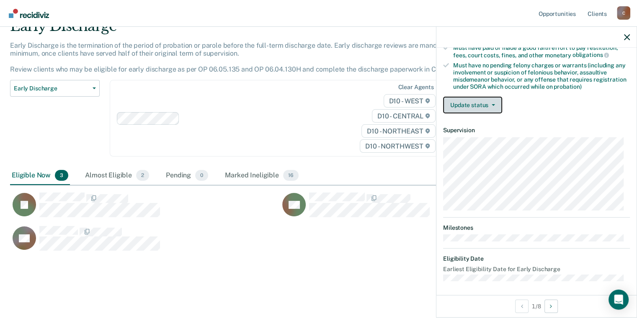
click at [492, 104] on icon "button" at bounding box center [493, 105] width 3 height 2
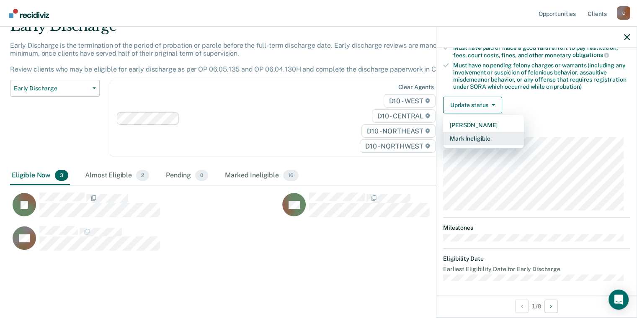
click at [497, 135] on button "Mark Ineligible" at bounding box center [483, 138] width 81 height 13
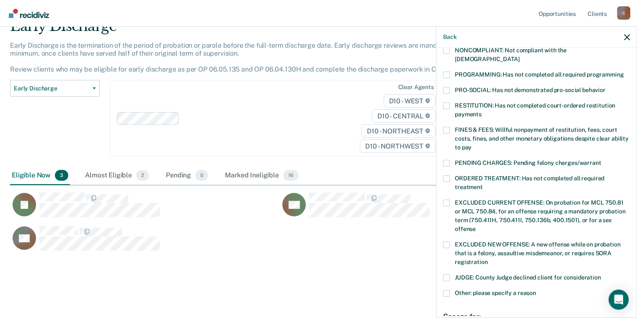
click at [449, 290] on span at bounding box center [446, 293] width 7 height 7
click at [536, 290] on input "Other: please specify a reason" at bounding box center [536, 290] width 0 height 0
paste textarea "Has not completed terms and conditions of probation"
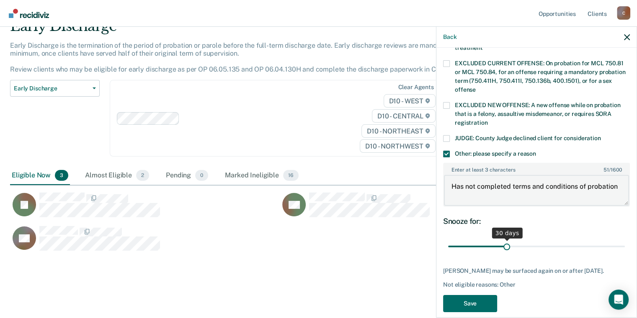
scroll to position [310, 0]
type textarea "Has not completed terms and conditions of probation"
drag, startPoint x: 505, startPoint y: 235, endPoint x: 632, endPoint y: 246, distance: 126.5
type input "90"
click at [625, 246] on input "range" at bounding box center [536, 246] width 177 height 15
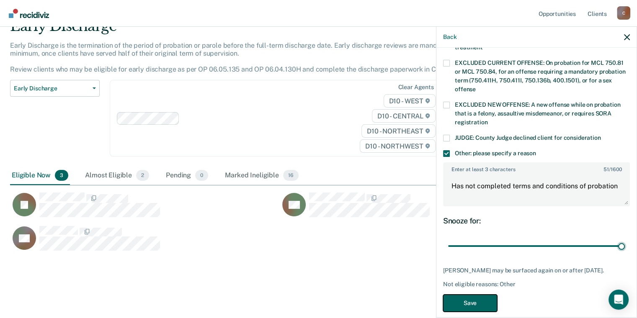
click at [462, 297] on button "Save" at bounding box center [470, 303] width 54 height 17
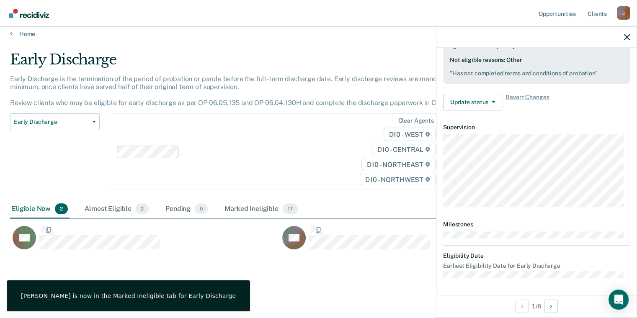
scroll to position [246, 0]
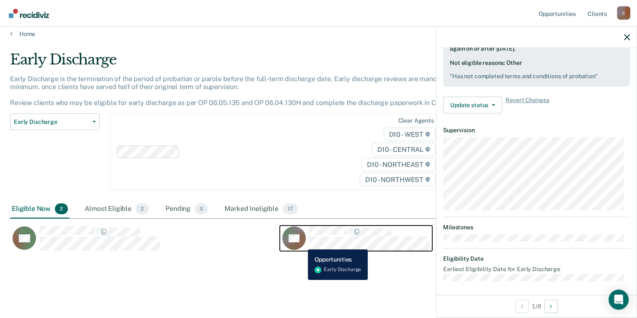
click at [302, 243] on icon "CaseloadOpportunityCell-0817580" at bounding box center [297, 243] width 30 height 27
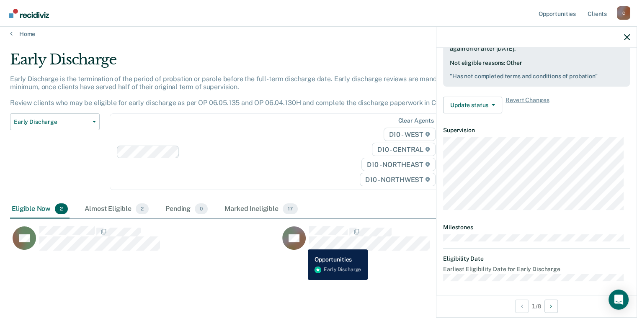
scroll to position [170, 0]
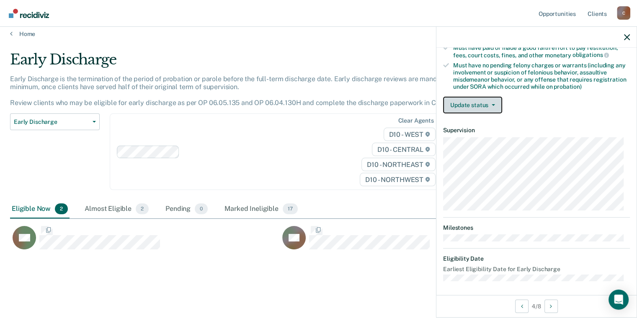
click at [480, 104] on button "Update status" at bounding box center [472, 105] width 59 height 17
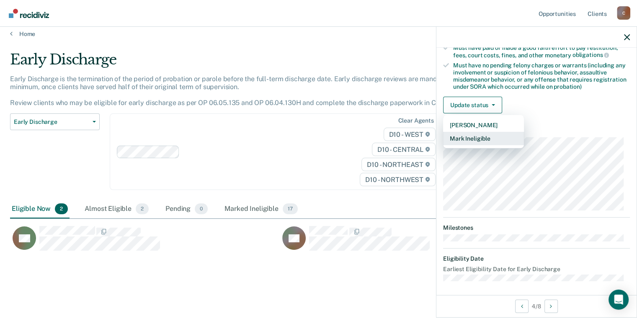
click at [493, 137] on button "Mark Ineligible" at bounding box center [483, 138] width 81 height 13
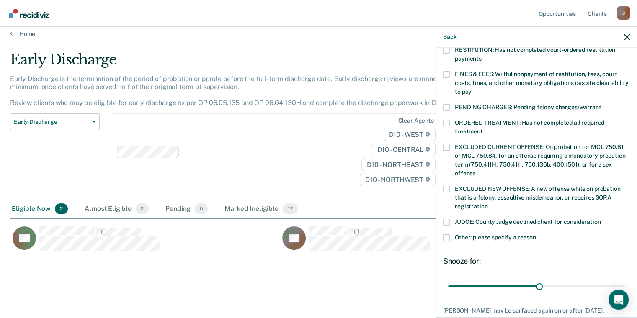
scroll to position [267, 0]
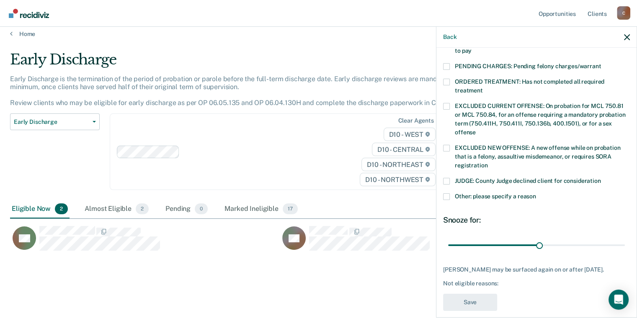
click at [462, 193] on span "Other: please specify a reason" at bounding box center [495, 196] width 81 height 7
click at [536, 193] on input "Other: please specify a reason" at bounding box center [536, 193] width 0 height 0
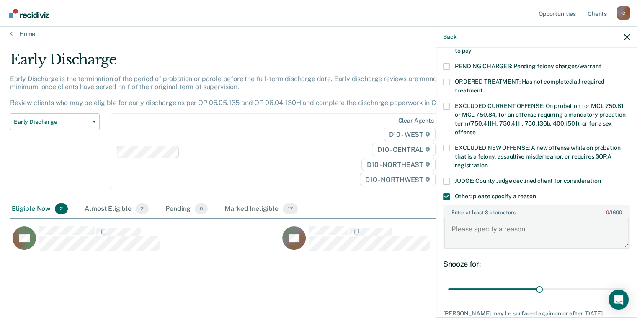
click at [481, 221] on textarea "Enter at least 3 characters 0 / 1600" at bounding box center [536, 233] width 185 height 31
type textarea "within 90 days of discharge"
drag, startPoint x: 536, startPoint y: 281, endPoint x: 640, endPoint y: 280, distance: 103.4
type input "57"
click at [625, 282] on input "range" at bounding box center [536, 289] width 177 height 15
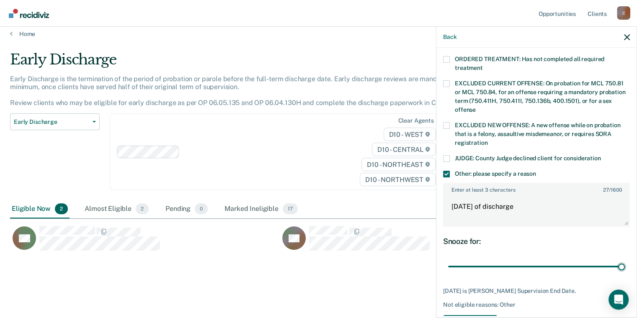
scroll to position [310, 0]
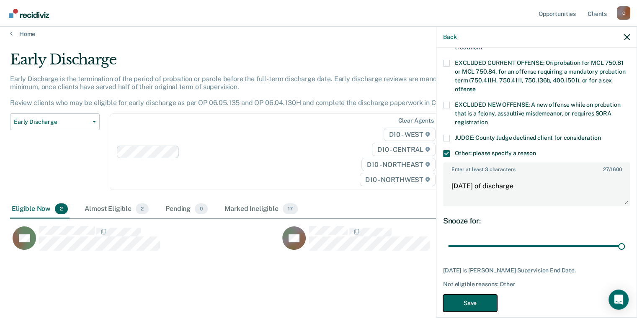
click at [478, 295] on button "Save" at bounding box center [470, 303] width 54 height 17
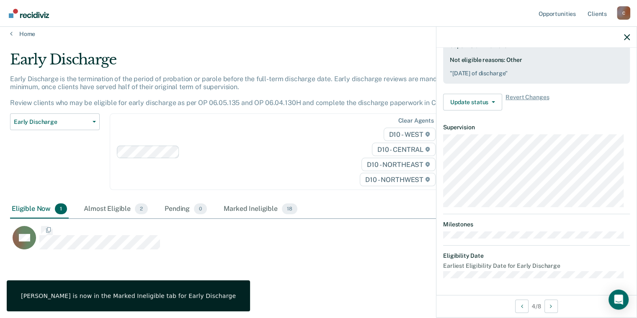
scroll to position [246, 0]
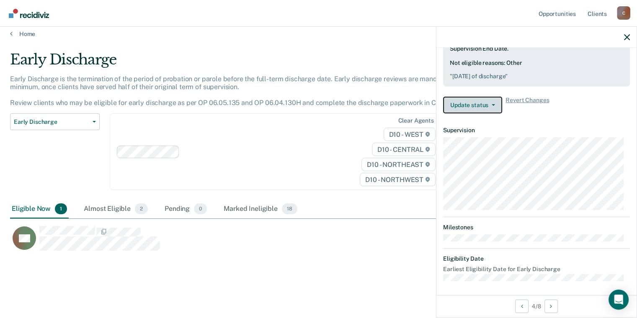
click at [490, 104] on span "button" at bounding box center [491, 105] width 7 height 2
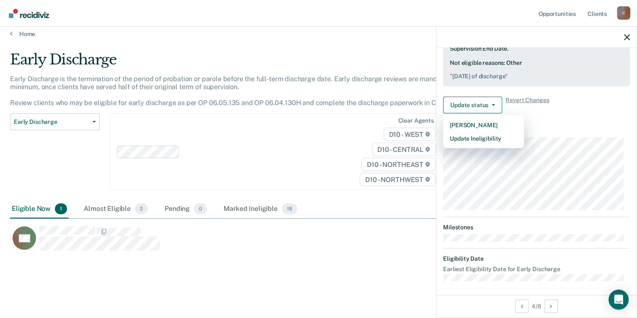
click at [341, 85] on div "Early Discharge is the termination of the period of probation or parole before …" at bounding box center [249, 94] width 478 height 39
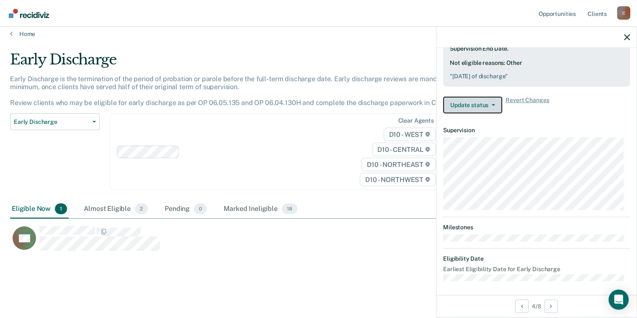
click at [474, 103] on button "Update status" at bounding box center [472, 105] width 59 height 17
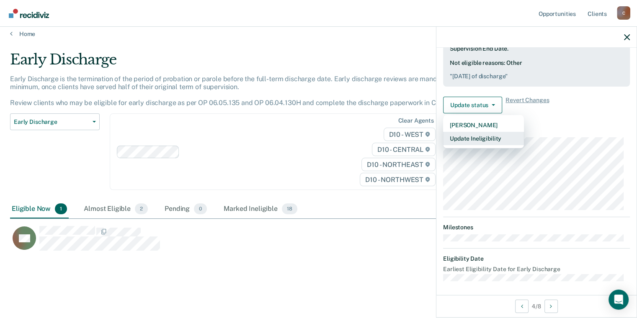
click at [475, 134] on button "Update Ineligibility" at bounding box center [483, 138] width 81 height 13
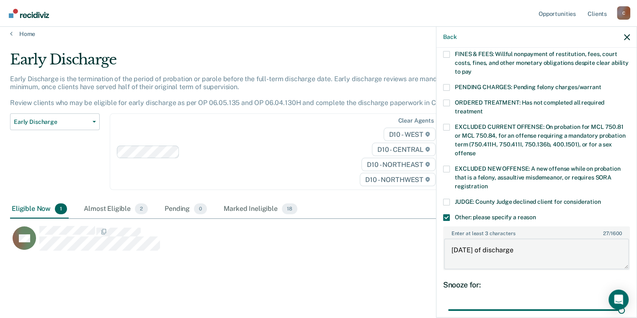
drag, startPoint x: 527, startPoint y: 240, endPoint x: 449, endPoint y: 243, distance: 78.8
click at [449, 243] on textarea "within 90 days of discharge" at bounding box center [536, 254] width 185 height 31
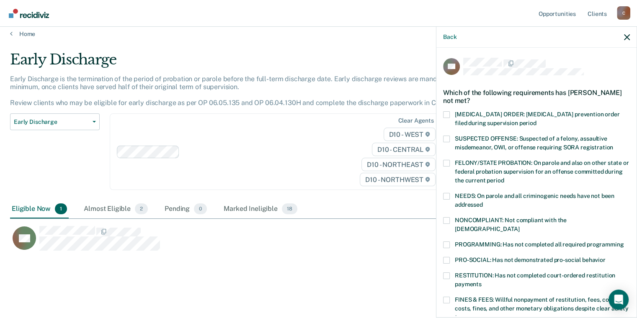
scroll to position [0, 0]
click at [626, 37] on icon "button" at bounding box center [627, 37] width 6 height 6
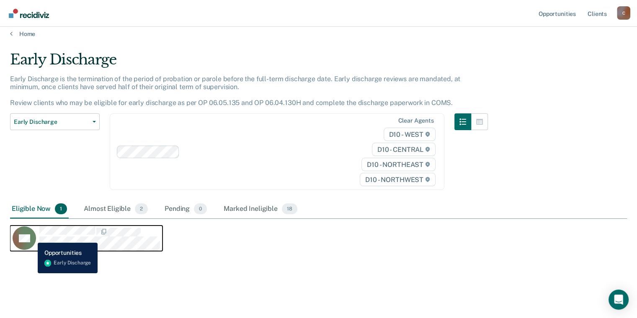
click at [31, 237] on rect "CaseloadOpportunityCell-0462553" at bounding box center [24, 238] width 23 height 23
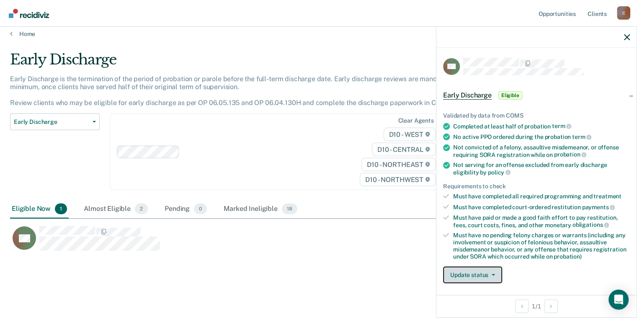
click at [483, 276] on button "Update status" at bounding box center [472, 275] width 59 height 17
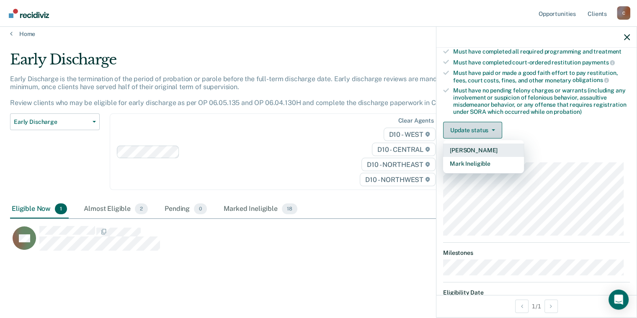
scroll to position [178, 0]
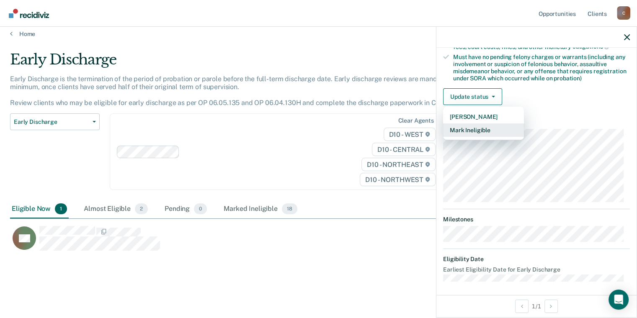
click at [471, 128] on button "Mark Ineligible" at bounding box center [483, 130] width 81 height 13
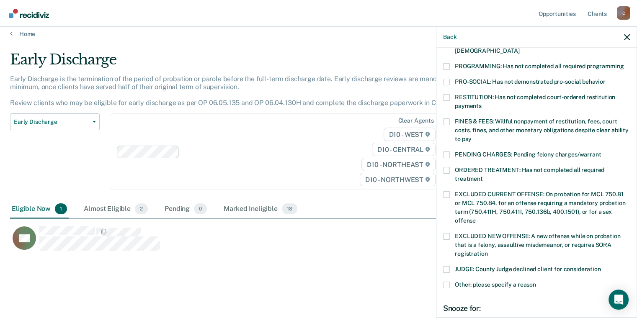
scroll to position [274, 0]
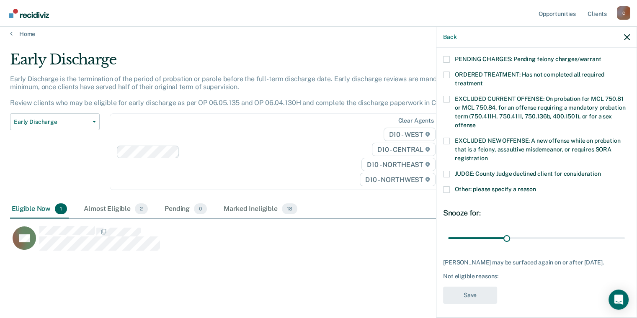
click at [460, 186] on span "Other: please specify a reason" at bounding box center [495, 189] width 81 height 7
click at [536, 186] on input "Other: please specify a reason" at bounding box center [536, 186] width 0 height 0
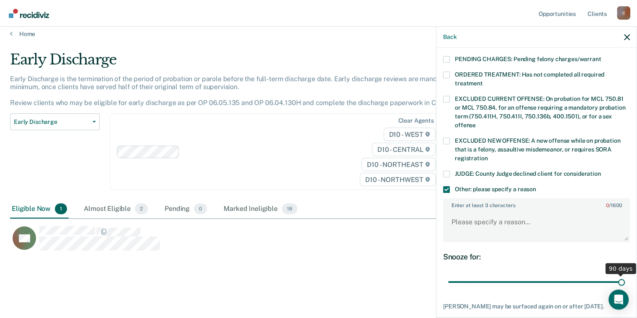
drag, startPoint x: 504, startPoint y: 274, endPoint x: 643, endPoint y: 275, distance: 138.6
type input "90"
click at [625, 275] on input "range" at bounding box center [536, 282] width 177 height 15
click at [493, 227] on textarea "Enter at least 3 characters 0 / 1600" at bounding box center [536, 226] width 185 height 31
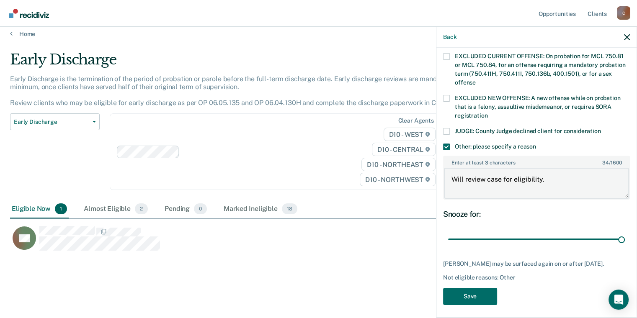
scroll to position [317, 0]
type textarea "Will review case for eligibility."
click at [485, 291] on button "Save" at bounding box center [470, 296] width 54 height 17
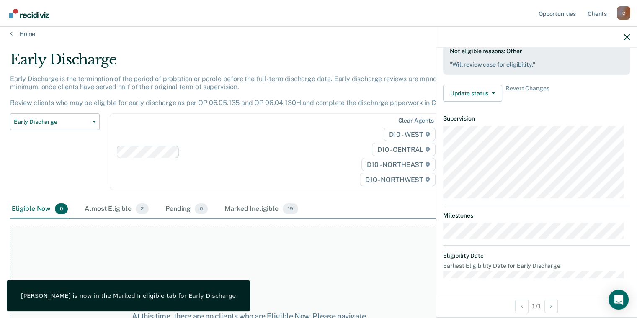
scroll to position [255, 0]
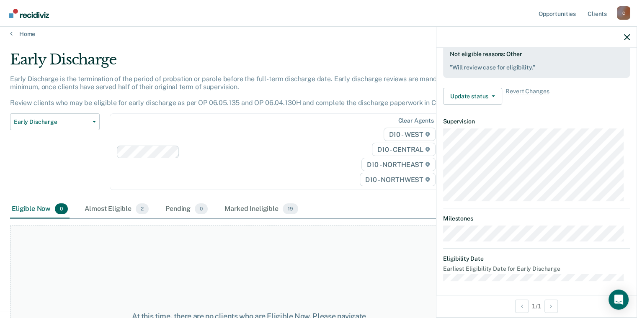
click at [265, 177] on div "Clear agents D10 - WEST D10 - CENTRAL D10 - NORTHEAST D10 - NORTHWEST" at bounding box center [277, 151] width 335 height 77
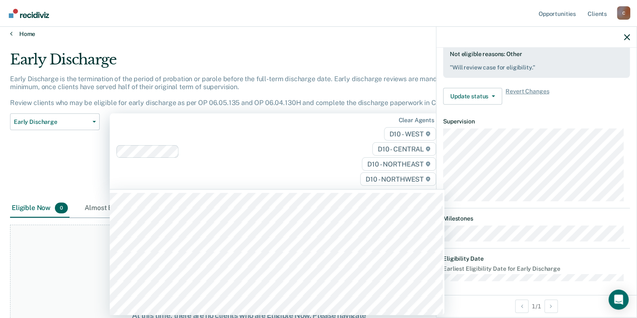
click at [28, 32] on link "Home" at bounding box center [318, 34] width 617 height 8
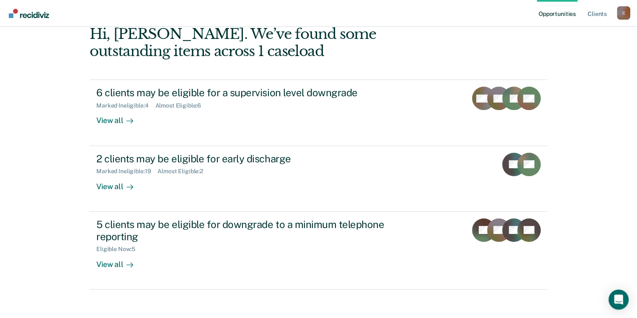
scroll to position [108, 0]
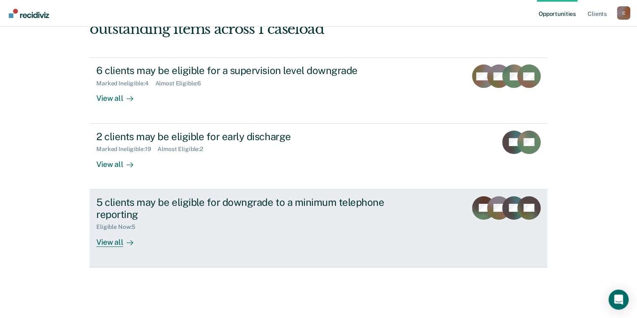
click at [133, 214] on div "5 clients may be eligible for downgrade to a minimum telephone reporting" at bounding box center [243, 208] width 294 height 24
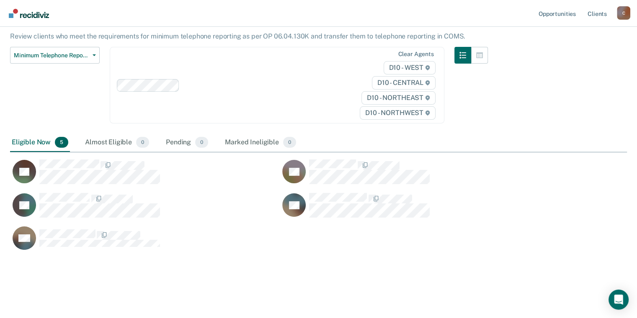
scroll to position [66, 0]
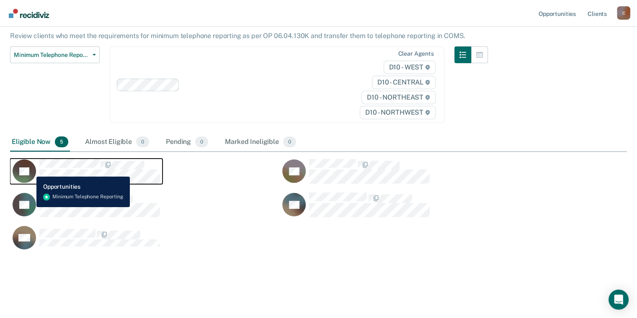
click at [30, 170] on rect "CaseloadOpportunityCell-0668446" at bounding box center [24, 171] width 23 height 23
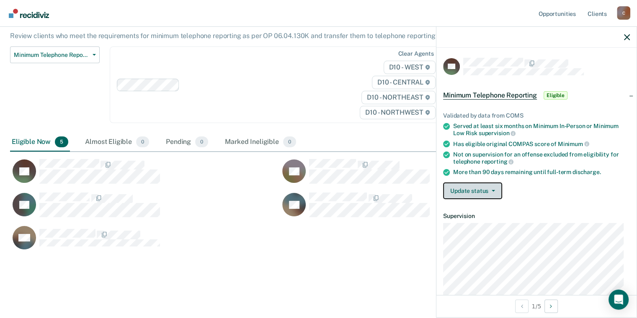
click at [465, 186] on button "Update status" at bounding box center [472, 191] width 59 height 17
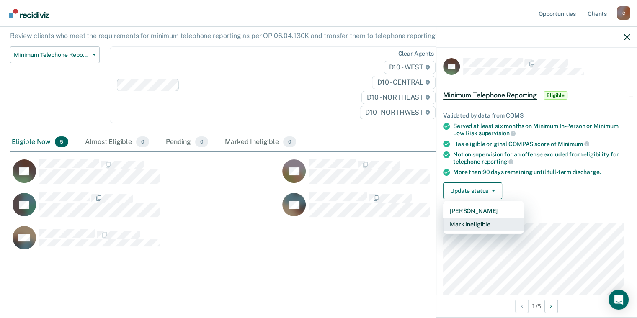
click at [479, 224] on button "Mark Ineligible" at bounding box center [483, 224] width 81 height 13
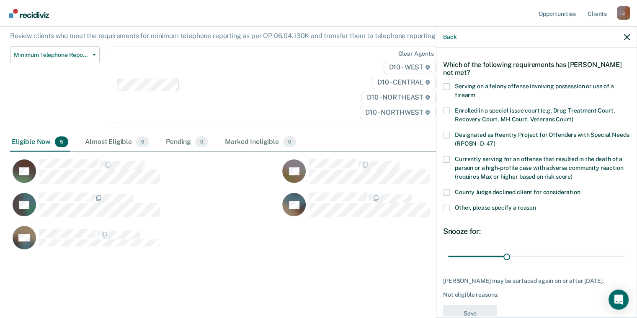
scroll to position [55, 0]
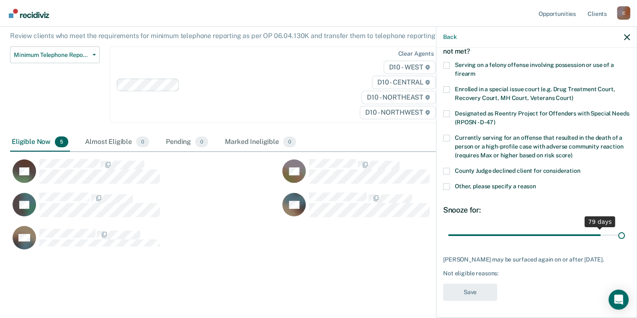
drag, startPoint x: 506, startPoint y: 233, endPoint x: 627, endPoint y: 234, distance: 120.6
type input "90"
click at [625, 234] on input "range" at bounding box center [536, 235] width 177 height 15
click at [466, 184] on label "Other, please specify a reason" at bounding box center [536, 187] width 187 height 9
click at [536, 183] on input "Other, please specify a reason" at bounding box center [536, 183] width 0 height 0
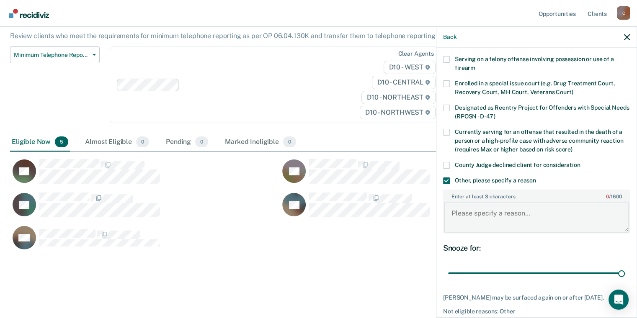
click at [484, 216] on textarea "Enter at least 3 characters 0 / 1600" at bounding box center [536, 217] width 185 height 31
type textarea "Defendant does not want to be placed on TX reporting because she is not good wi…"
click at [584, 253] on div "Snooze for: 90 days" at bounding box center [536, 262] width 187 height 37
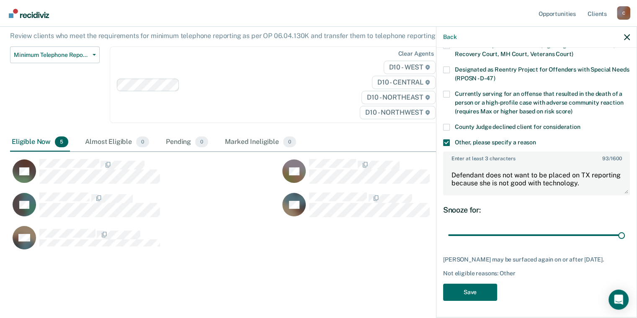
scroll to position [98, 0]
click at [475, 290] on button "Save" at bounding box center [470, 292] width 54 height 17
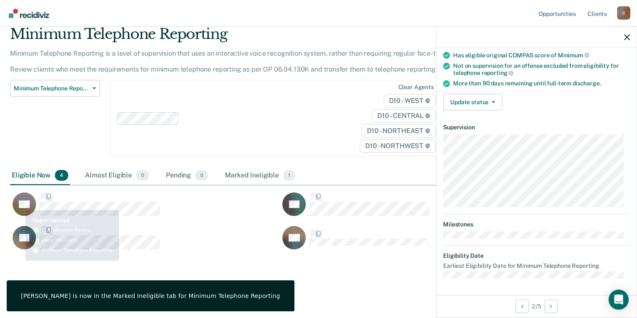
scroll to position [87, 0]
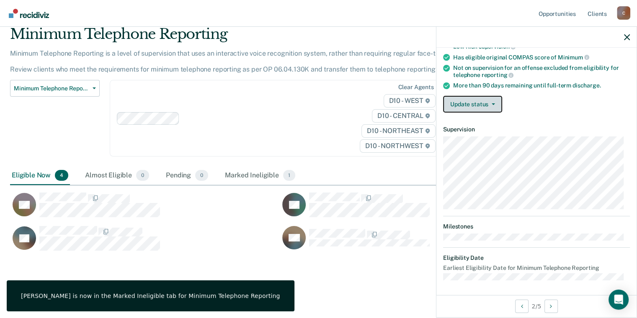
click at [475, 105] on button "Update status" at bounding box center [472, 104] width 59 height 17
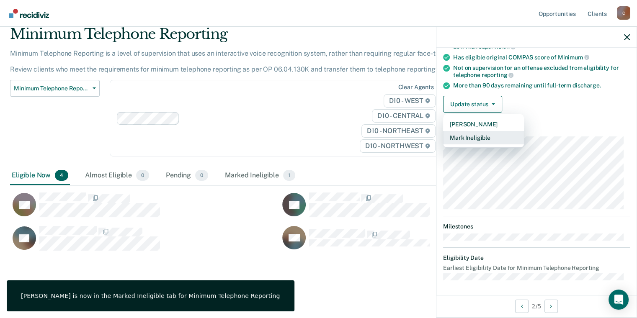
click at [495, 134] on button "Mark Ineligible" at bounding box center [483, 137] width 81 height 13
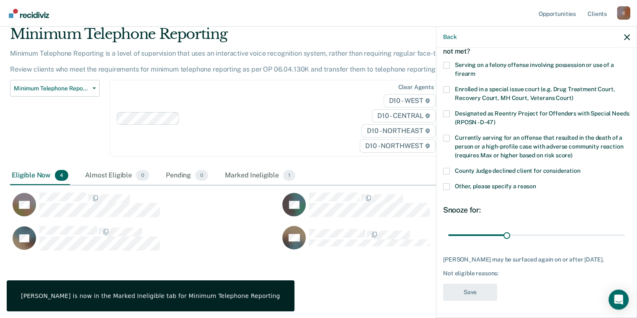
scroll to position [49, 0]
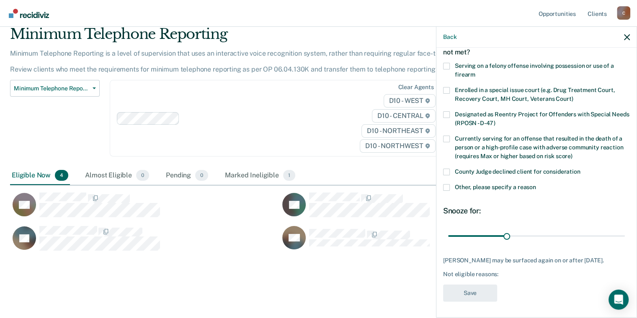
click at [467, 188] on span "Other, please specify a reason" at bounding box center [495, 187] width 81 height 7
click at [536, 184] on input "Other, please specify a reason" at bounding box center [536, 184] width 0 height 0
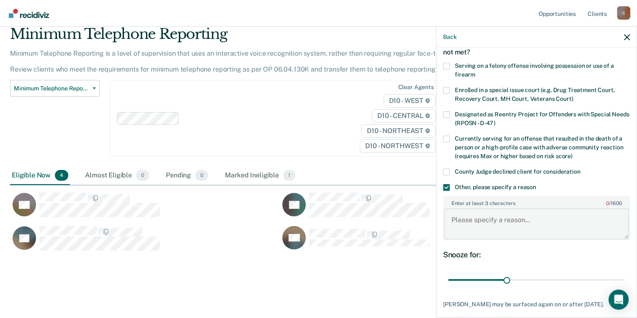
click at [478, 228] on textarea "Enter at least 3 characters 0 / 1600" at bounding box center [536, 224] width 185 height 31
type textarea "Instant Offense/Payment"
drag, startPoint x: 503, startPoint y: 279, endPoint x: 643, endPoint y: 275, distance: 140.4
type input "90"
click at [625, 275] on input "range" at bounding box center [536, 280] width 177 height 15
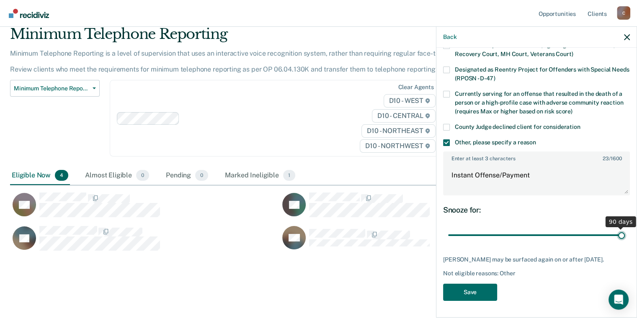
scroll to position [98, 0]
click at [472, 293] on button "Save" at bounding box center [470, 292] width 54 height 17
